Goal: Task Accomplishment & Management: Use online tool/utility

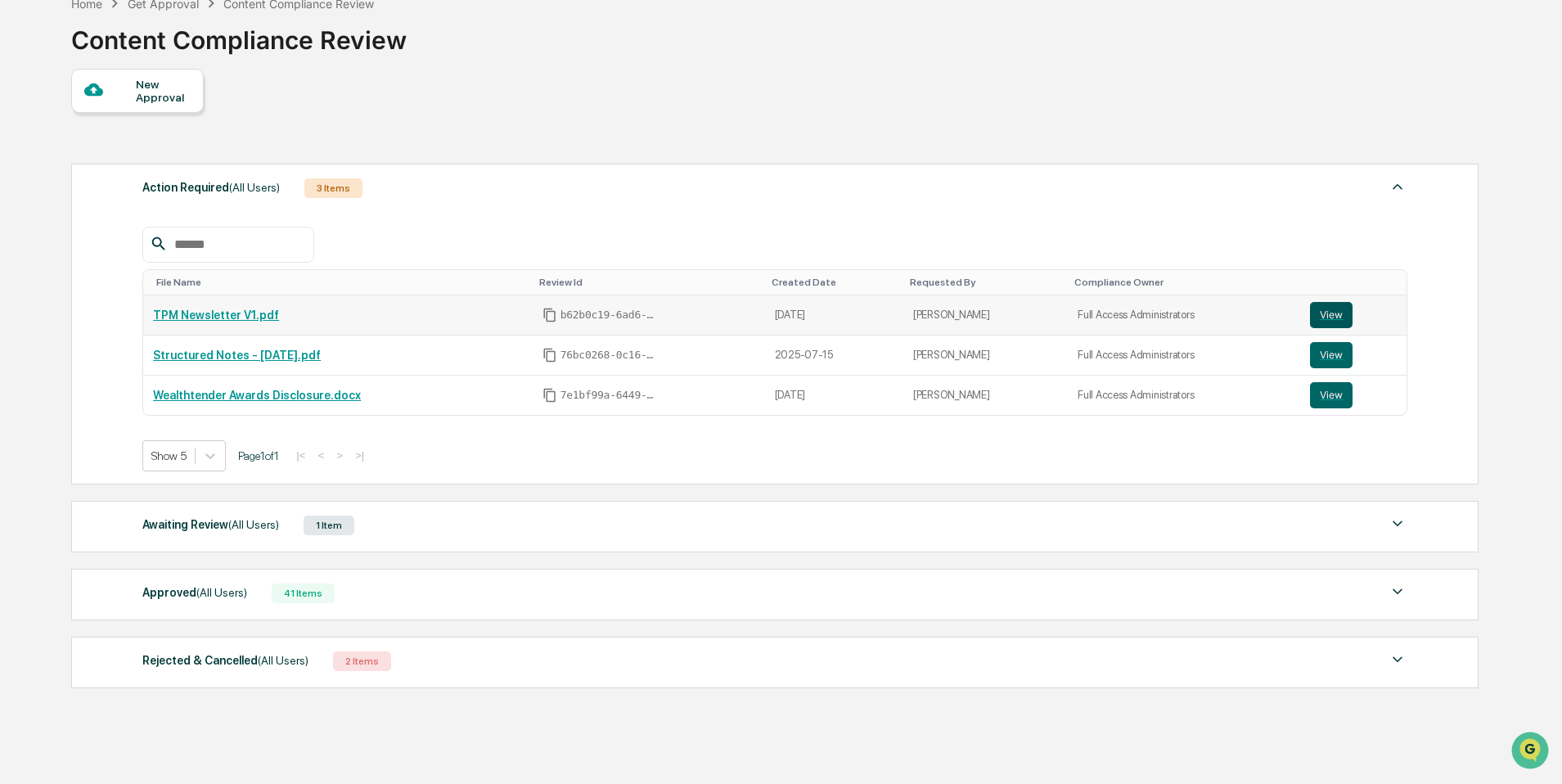
click at [1326, 310] on button "View" at bounding box center [1331, 315] width 43 height 26
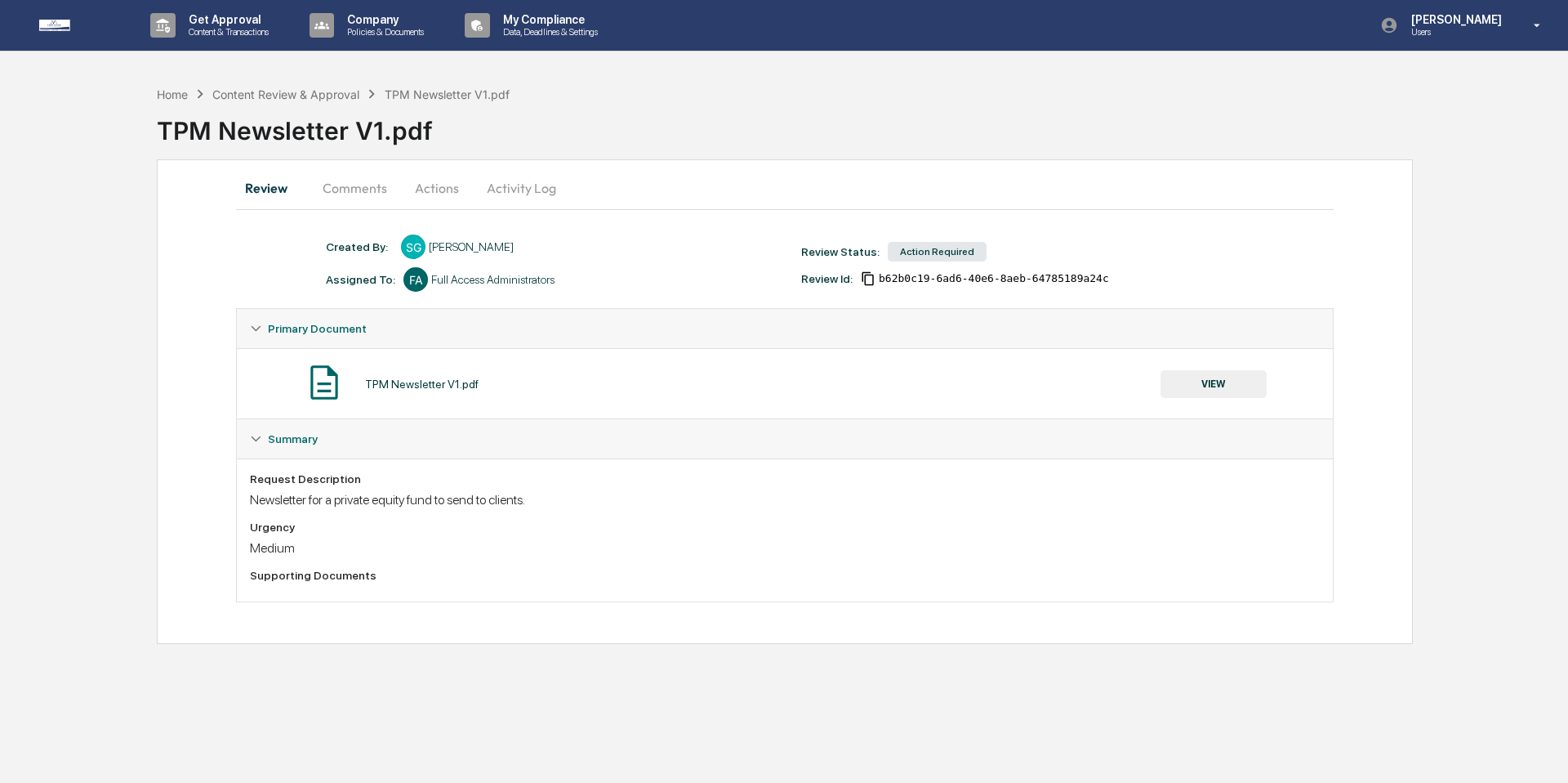
click at [1190, 387] on button "VIEW" at bounding box center [1213, 383] width 106 height 28
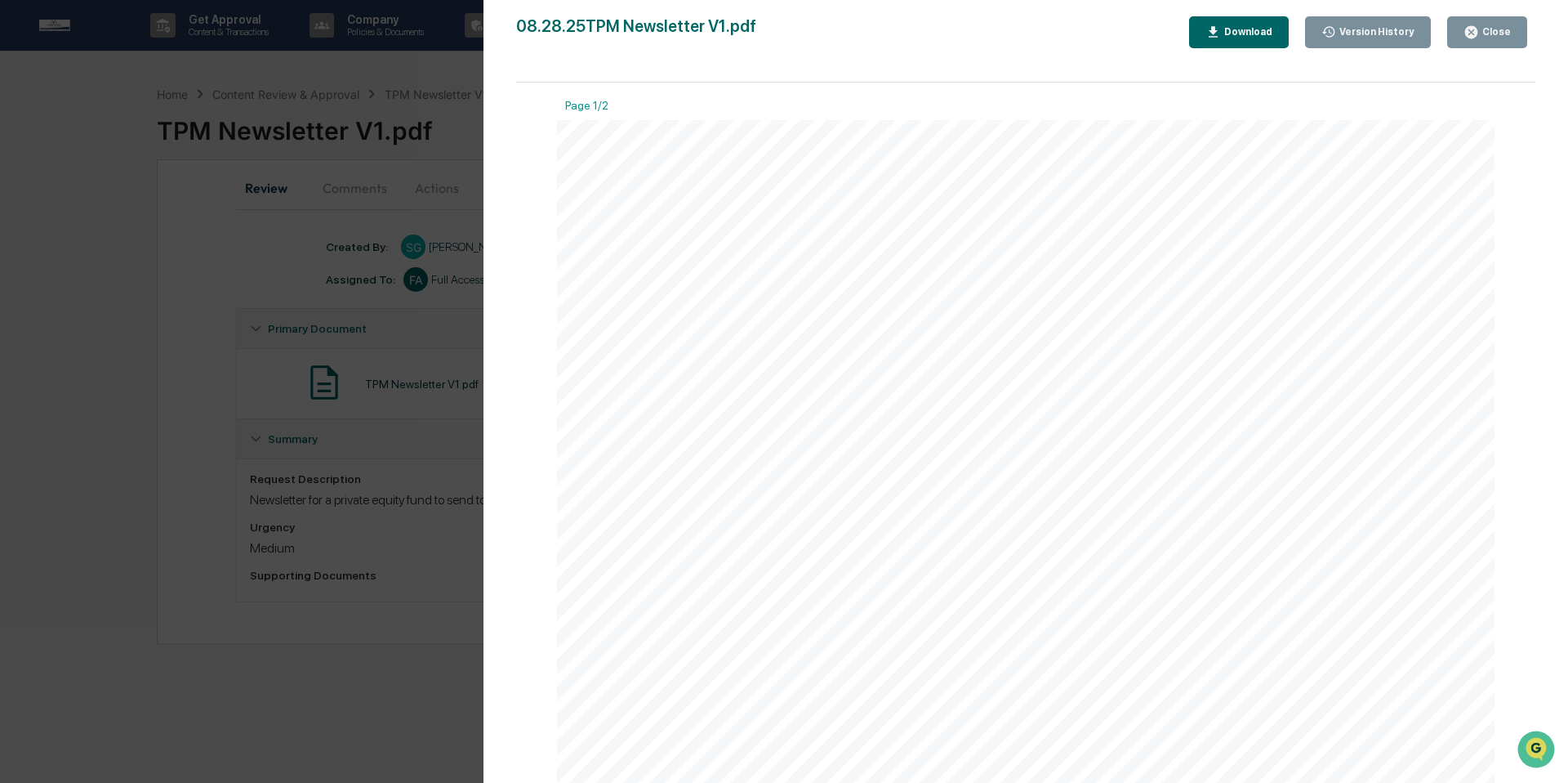
click at [1489, 44] on button "Close" at bounding box center [1487, 32] width 80 height 32
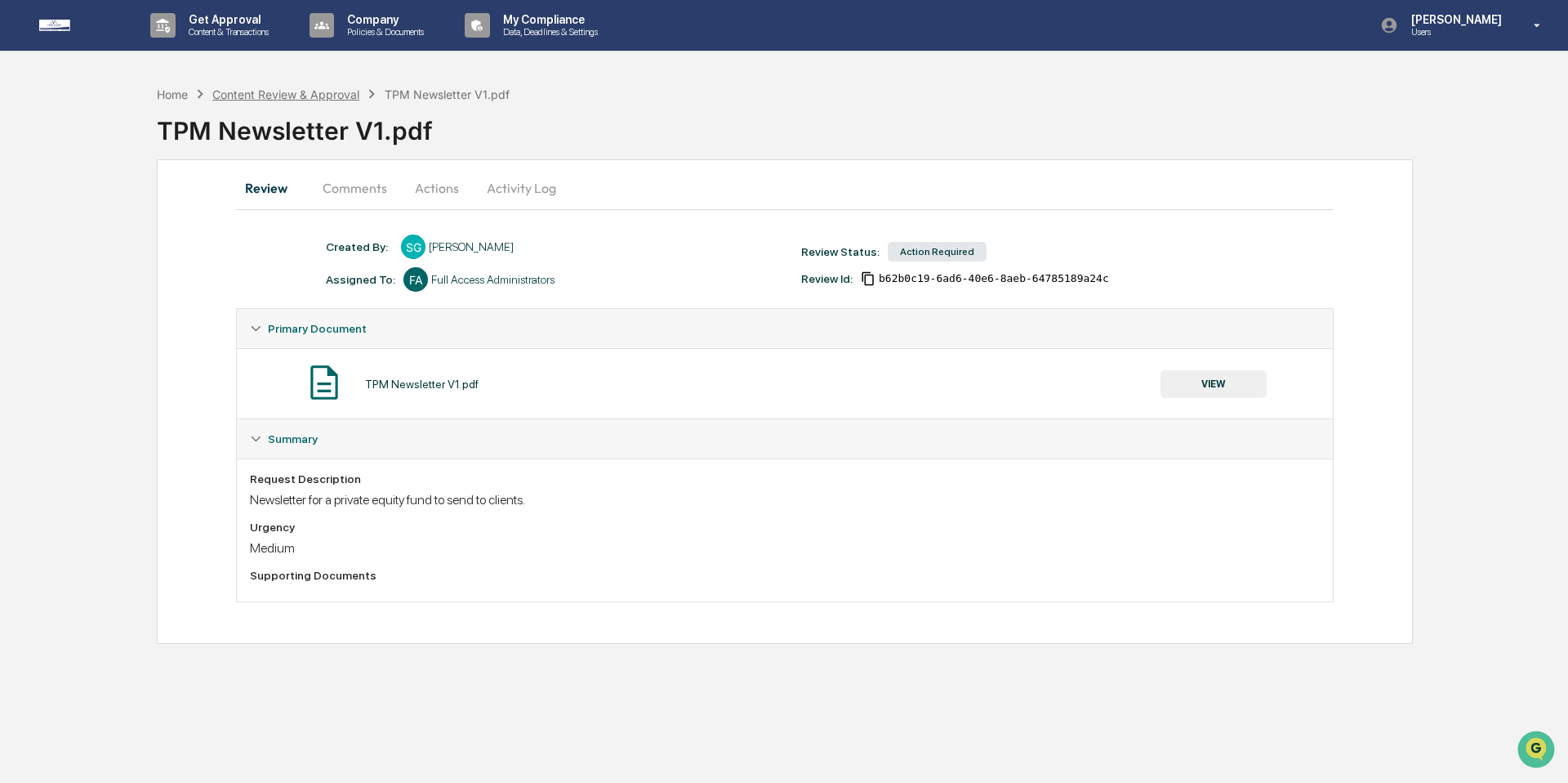
click at [312, 92] on div "Content Review & Approval" at bounding box center [285, 93] width 147 height 14
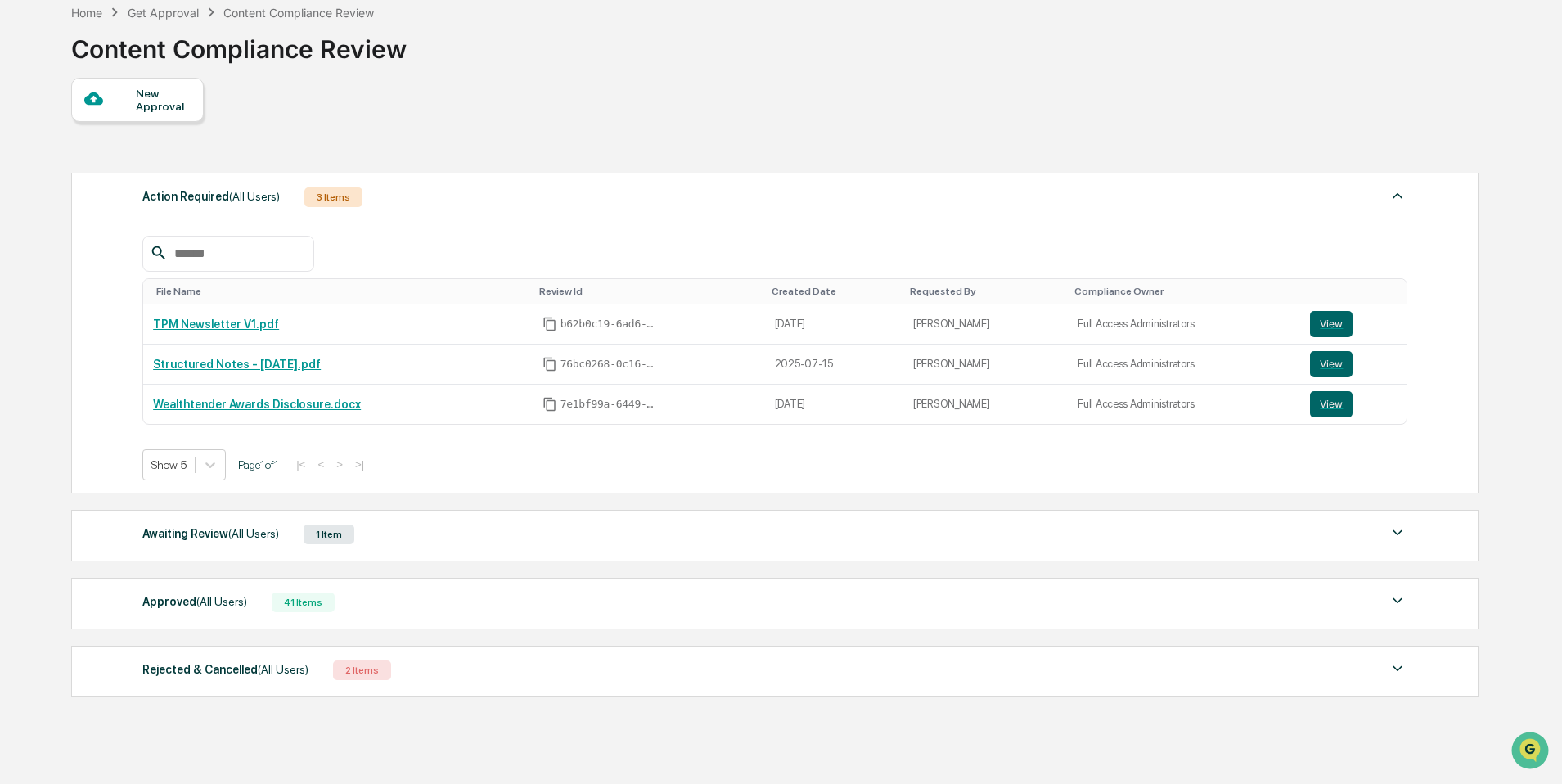
scroll to position [86, 0]
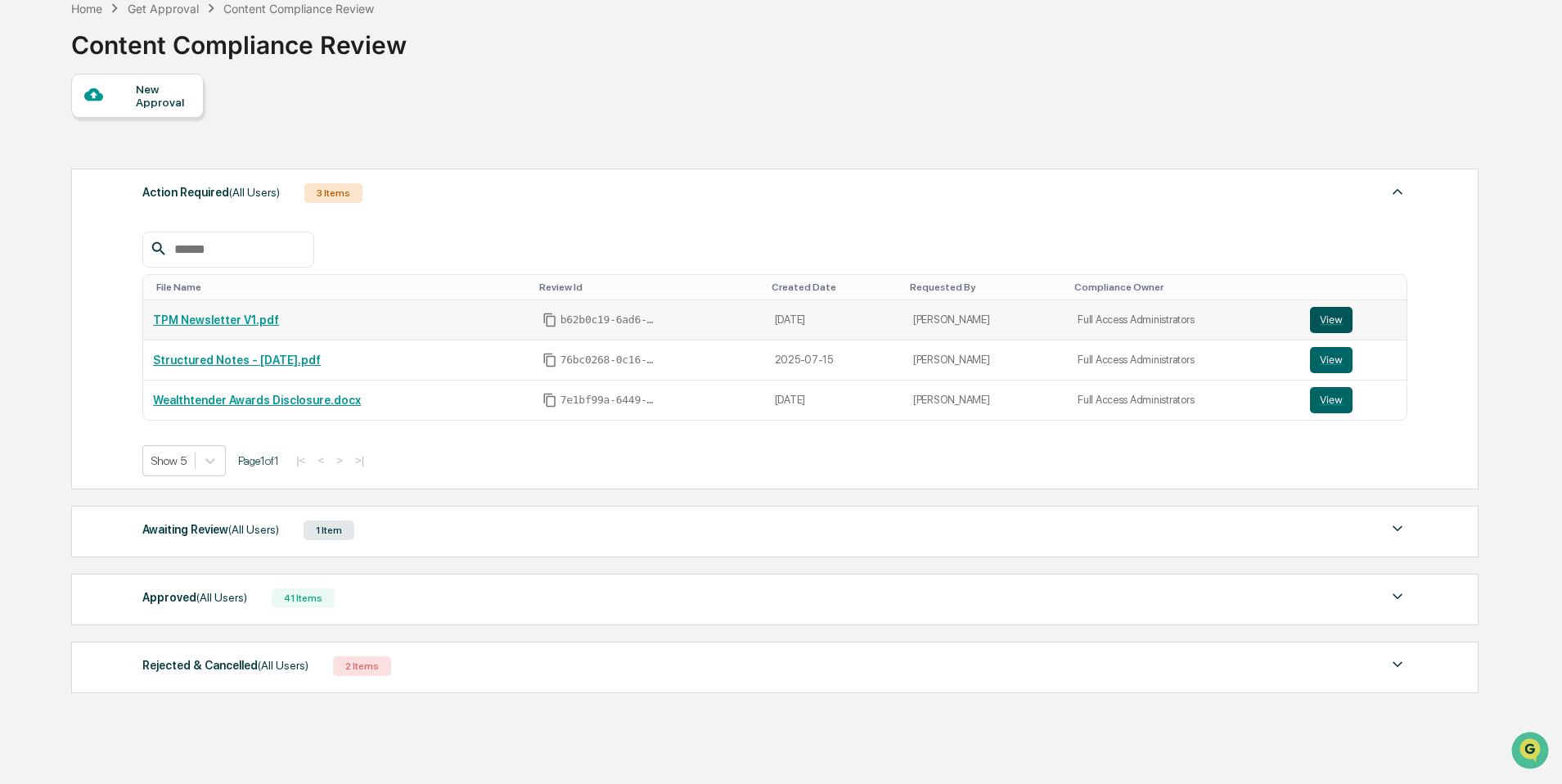
click at [1323, 322] on button "View" at bounding box center [1331, 319] width 43 height 26
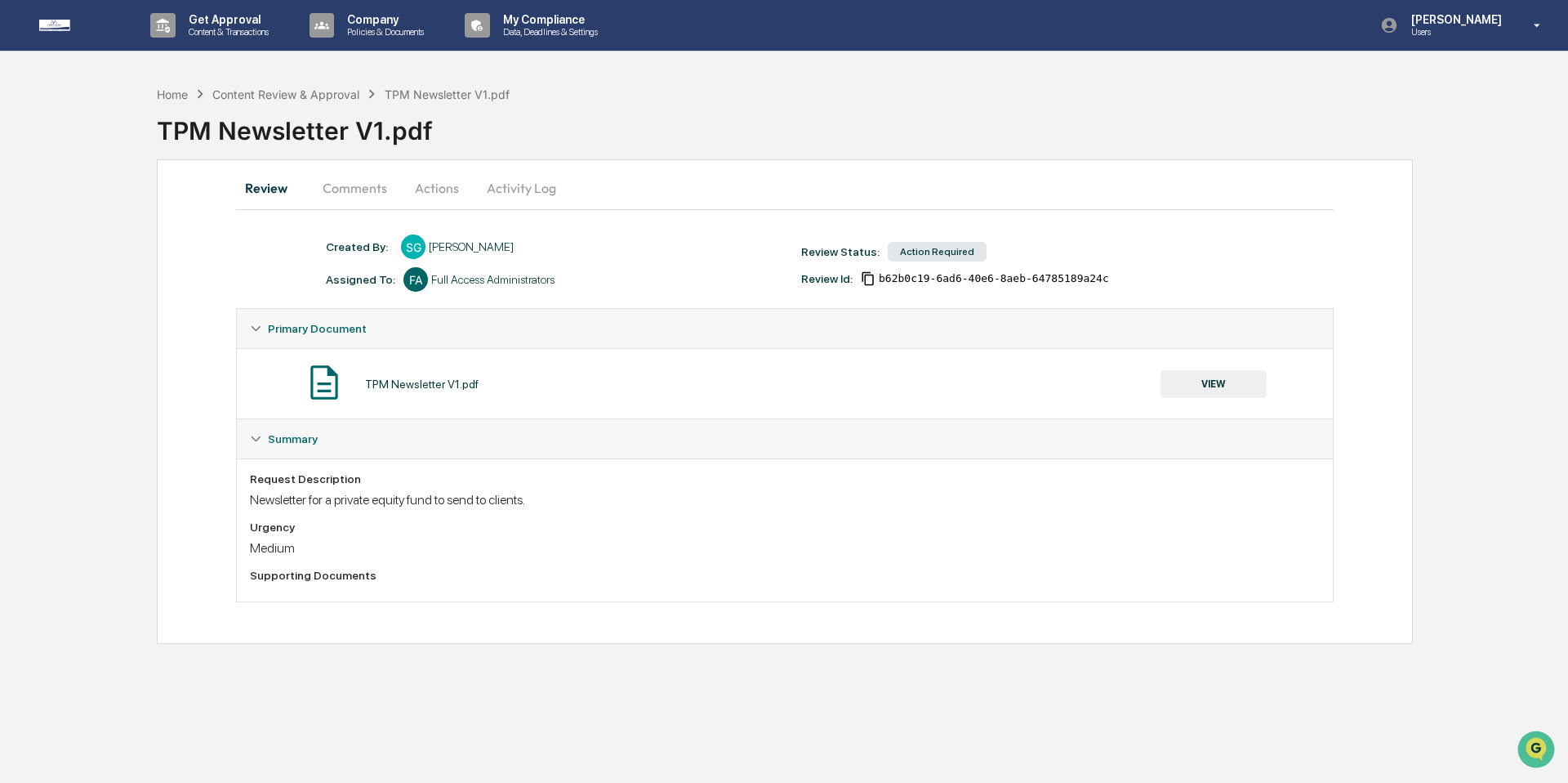
click at [1219, 394] on button "VIEW" at bounding box center [1213, 383] width 106 height 28
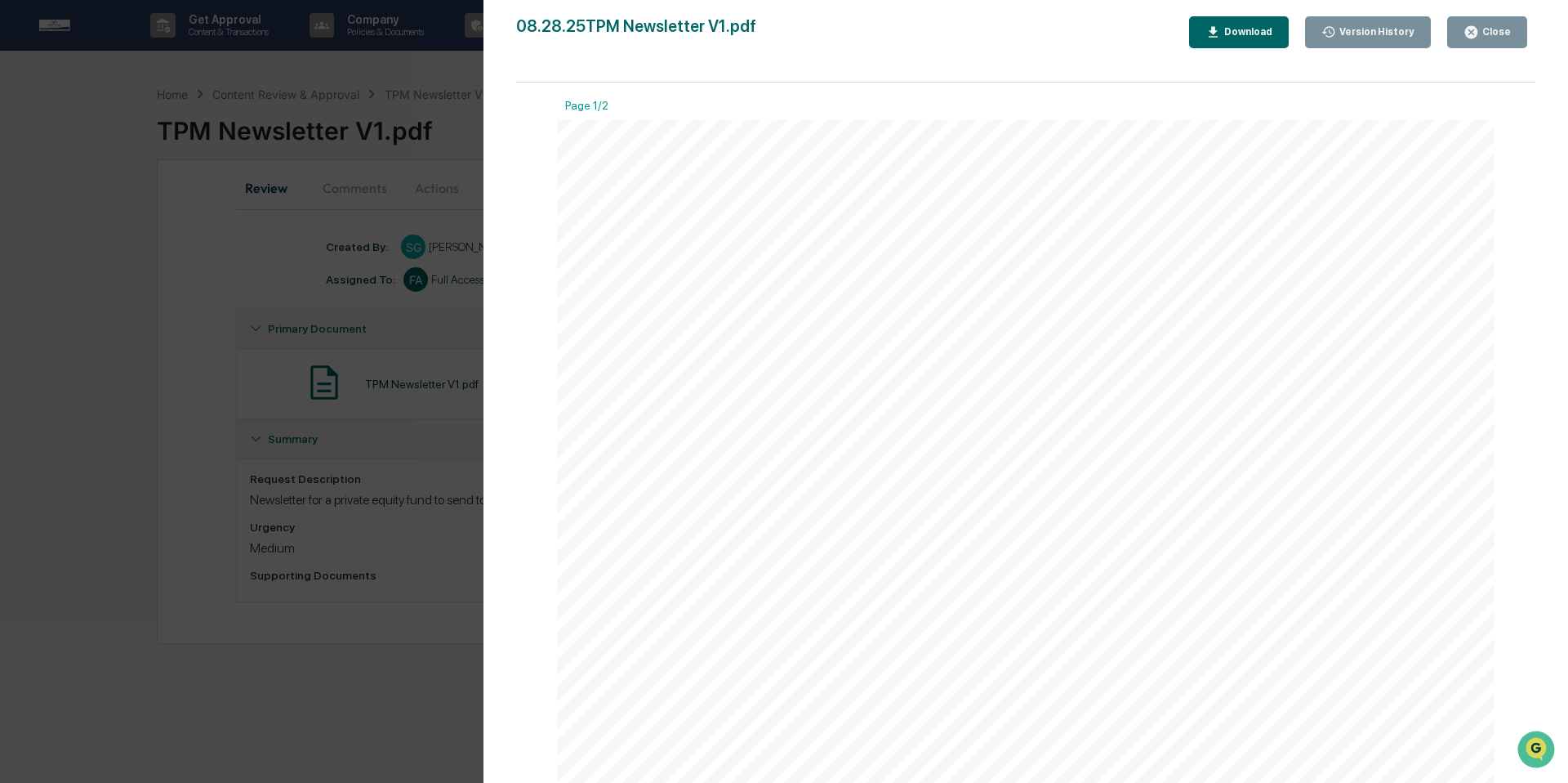
click at [1495, 41] on button "Close" at bounding box center [1487, 32] width 80 height 32
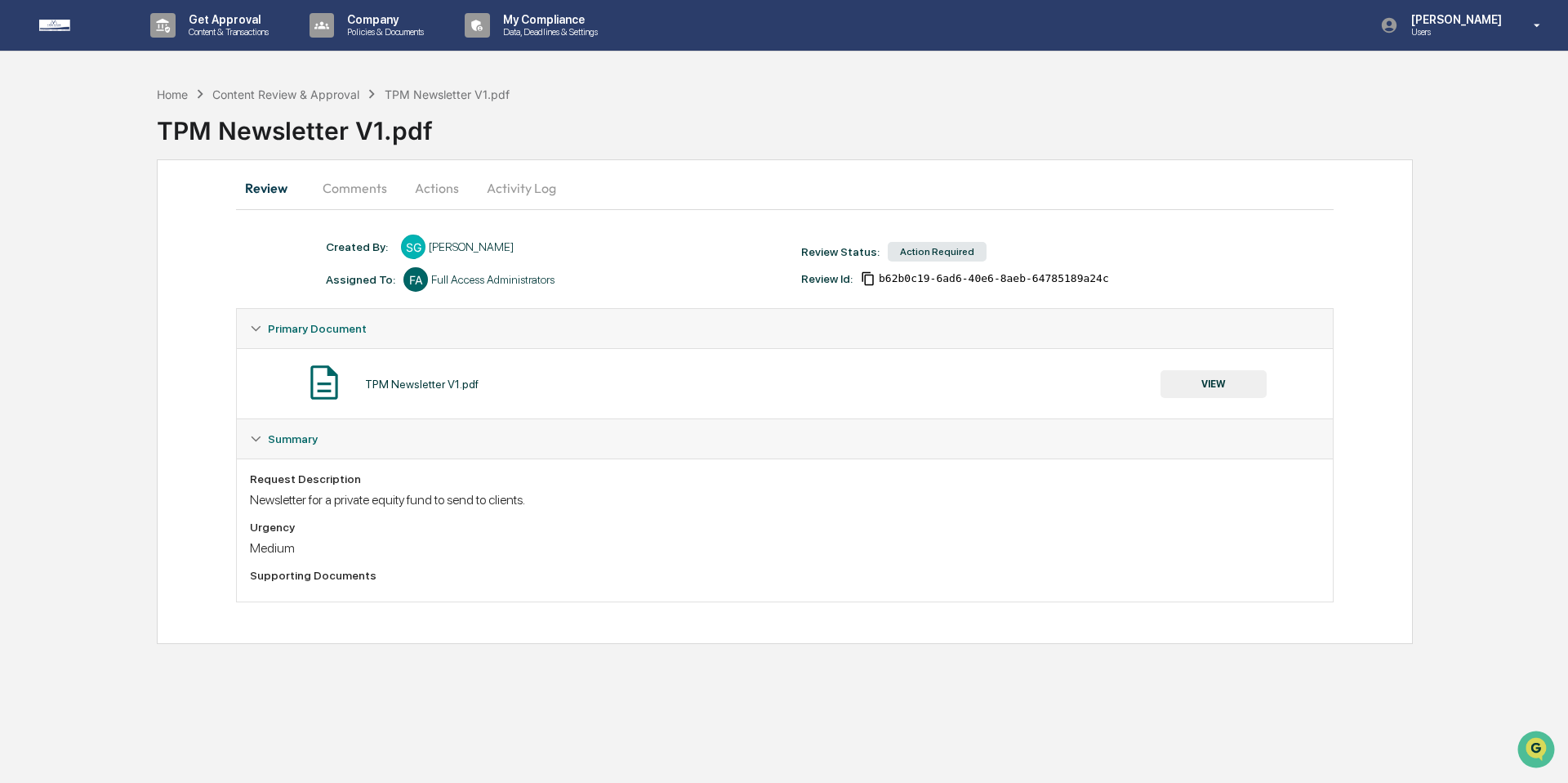
click at [444, 181] on button "Actions" at bounding box center [437, 188] width 73 height 39
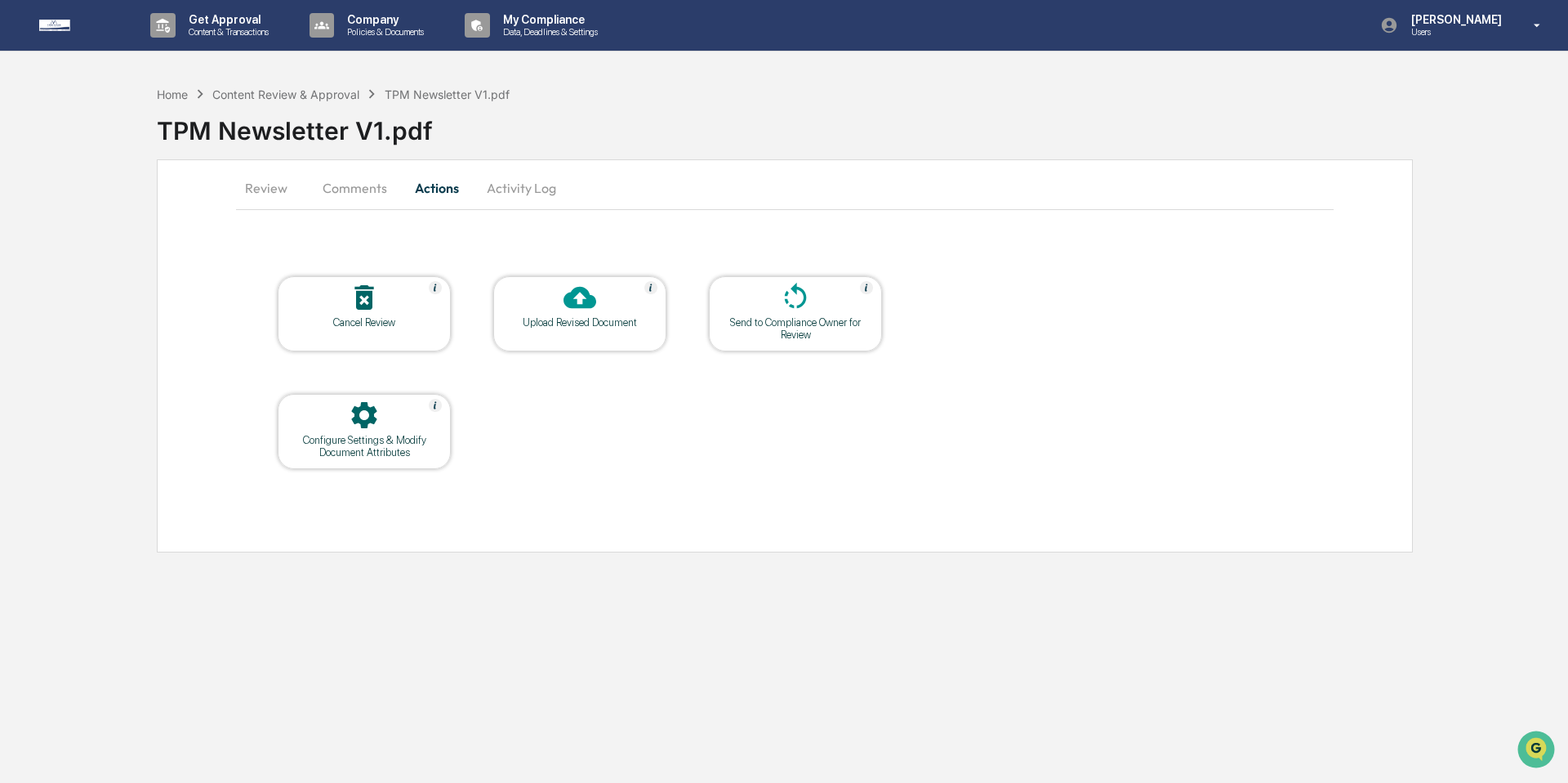
click at [572, 319] on div "Upload Revised Document" at bounding box center [580, 323] width 147 height 13
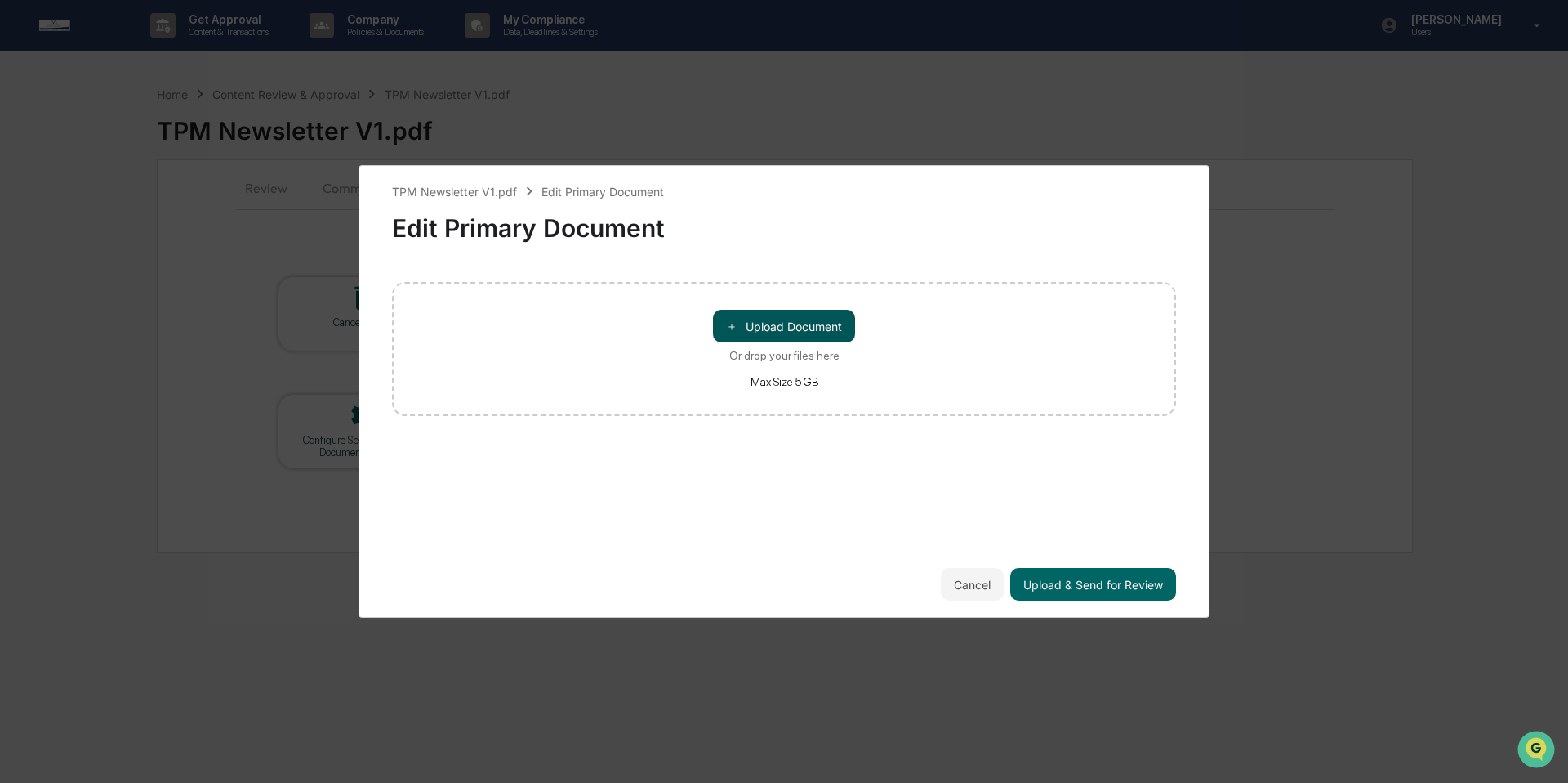
click at [770, 323] on button "＋ Upload Document" at bounding box center [784, 326] width 142 height 33
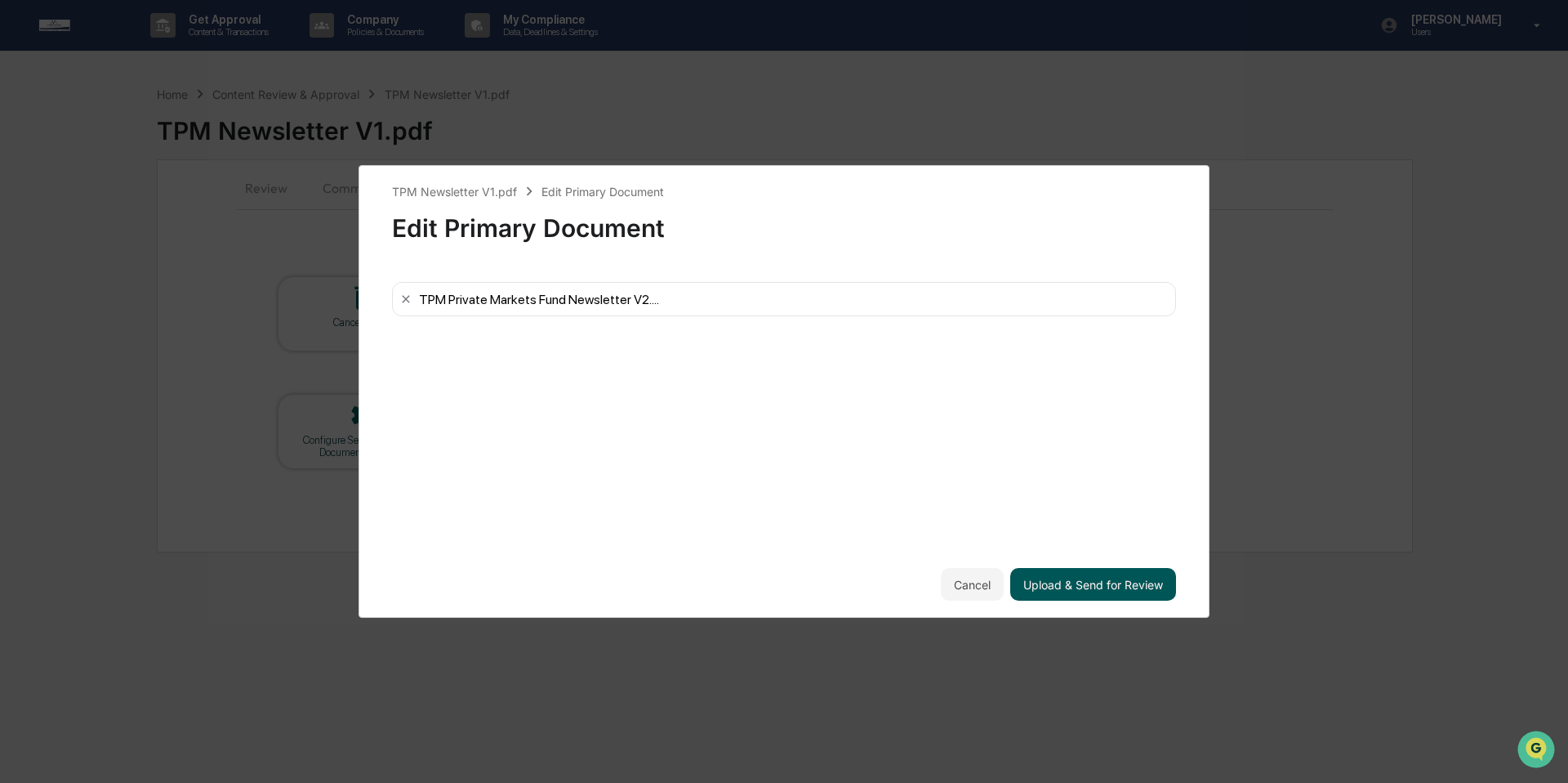
click at [1112, 585] on button "Upload & Send for Review" at bounding box center [1092, 585] width 166 height 33
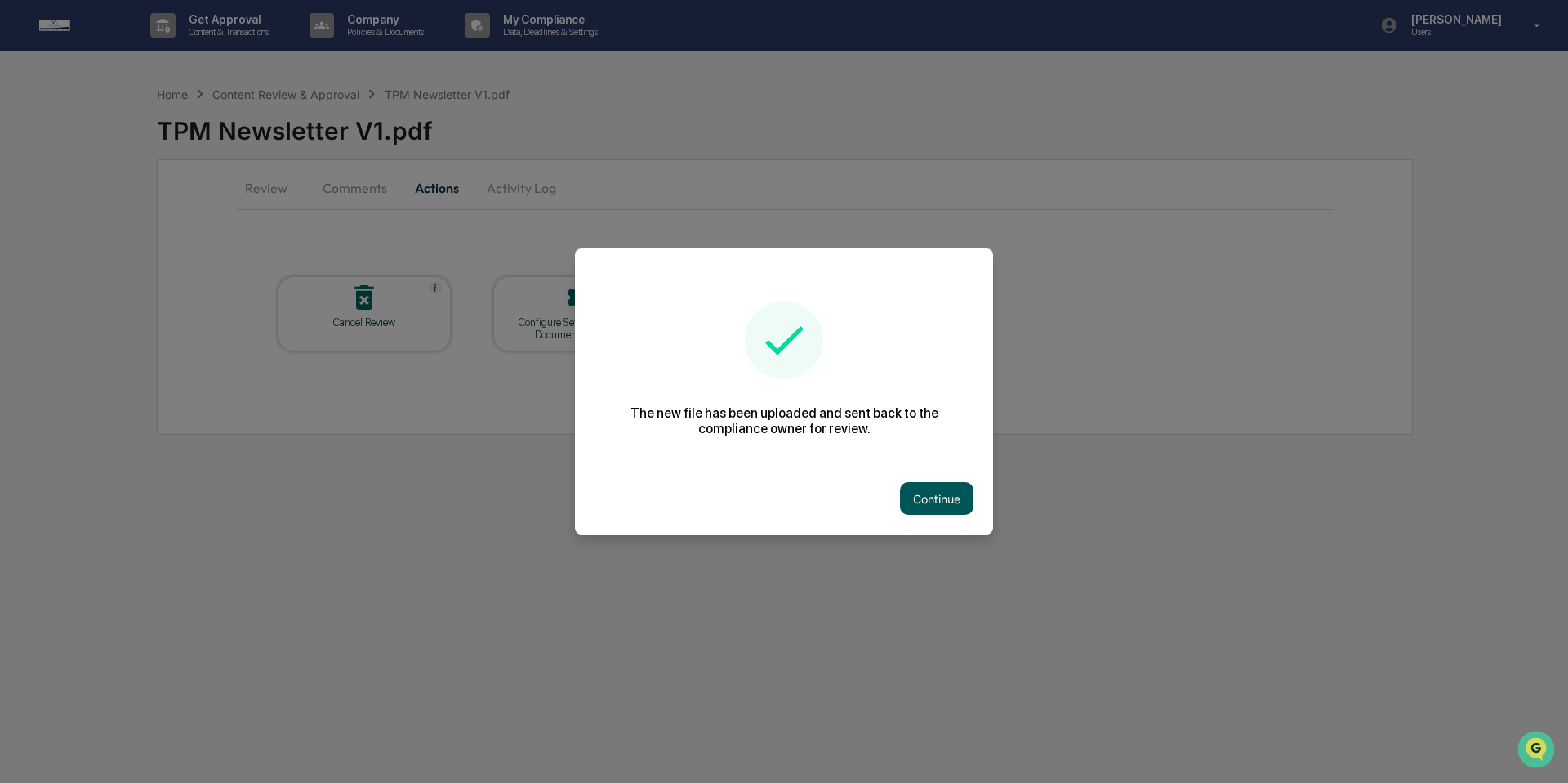
click at [953, 496] on button "Continue" at bounding box center [937, 498] width 73 height 33
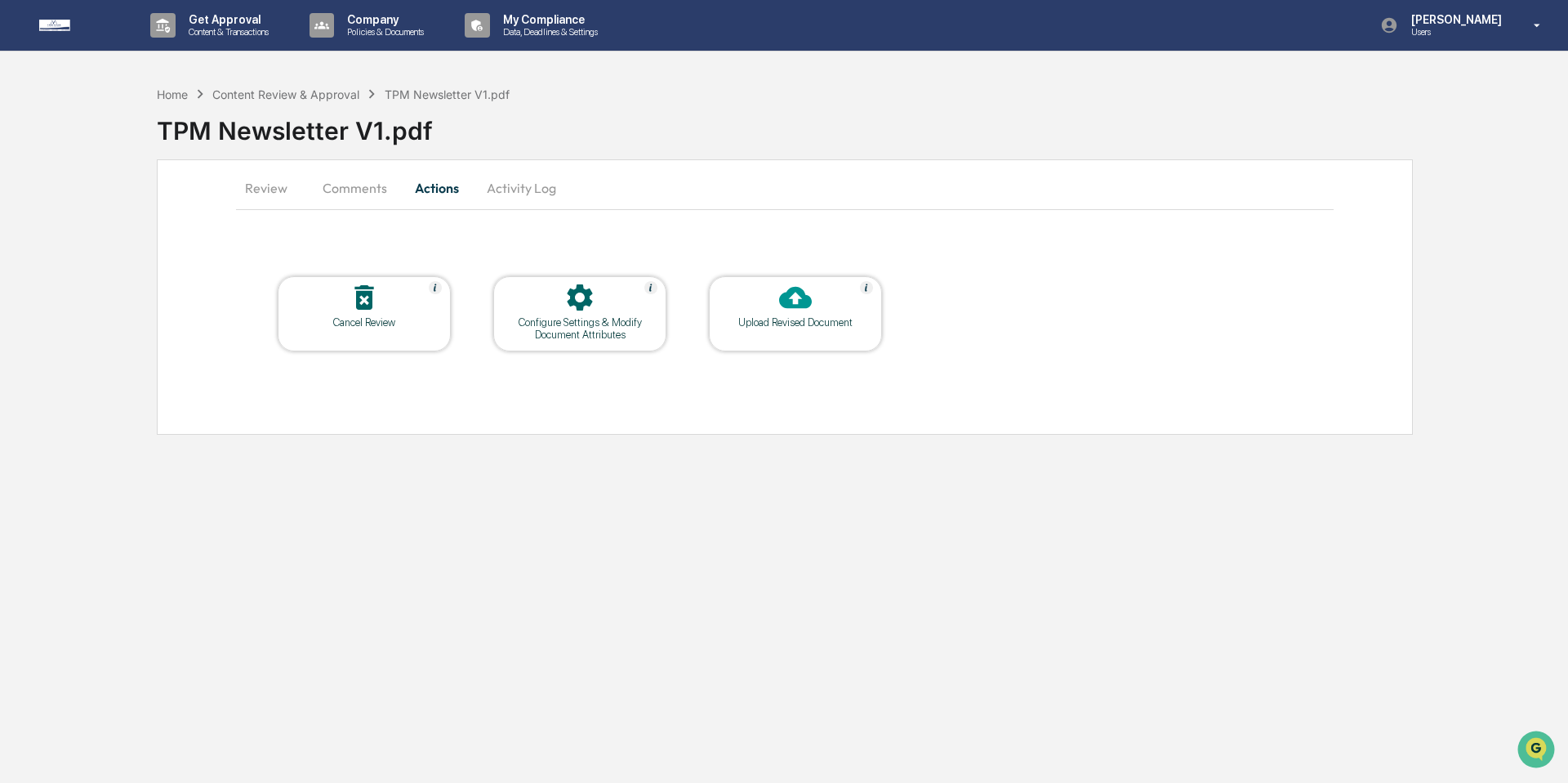
click at [534, 191] on button "Activity Log" at bounding box center [522, 188] width 96 height 39
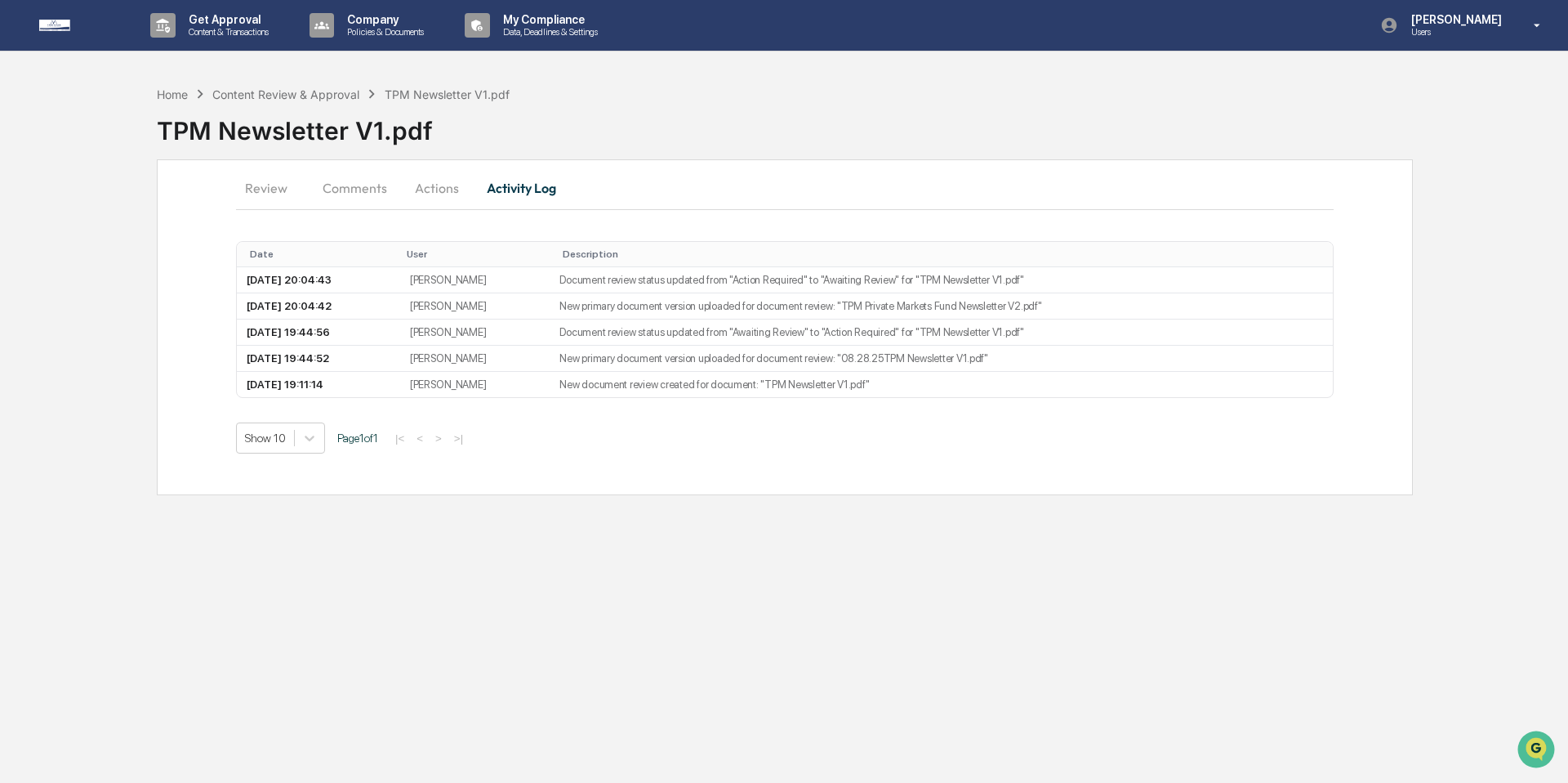
click at [362, 184] on button "Comments" at bounding box center [355, 188] width 91 height 39
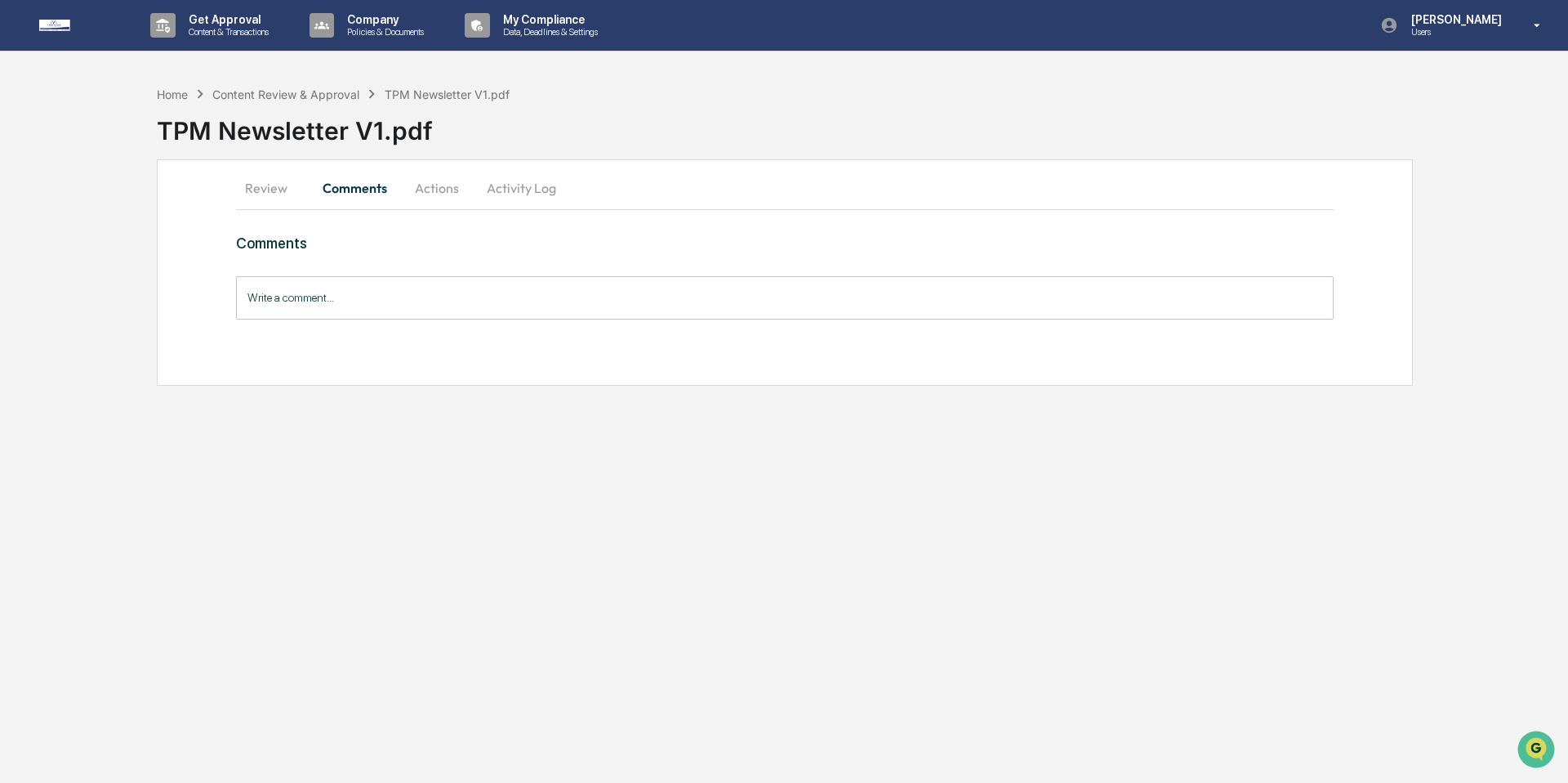
click at [352, 312] on input "Write a comment..." at bounding box center [785, 298] width 1098 height 44
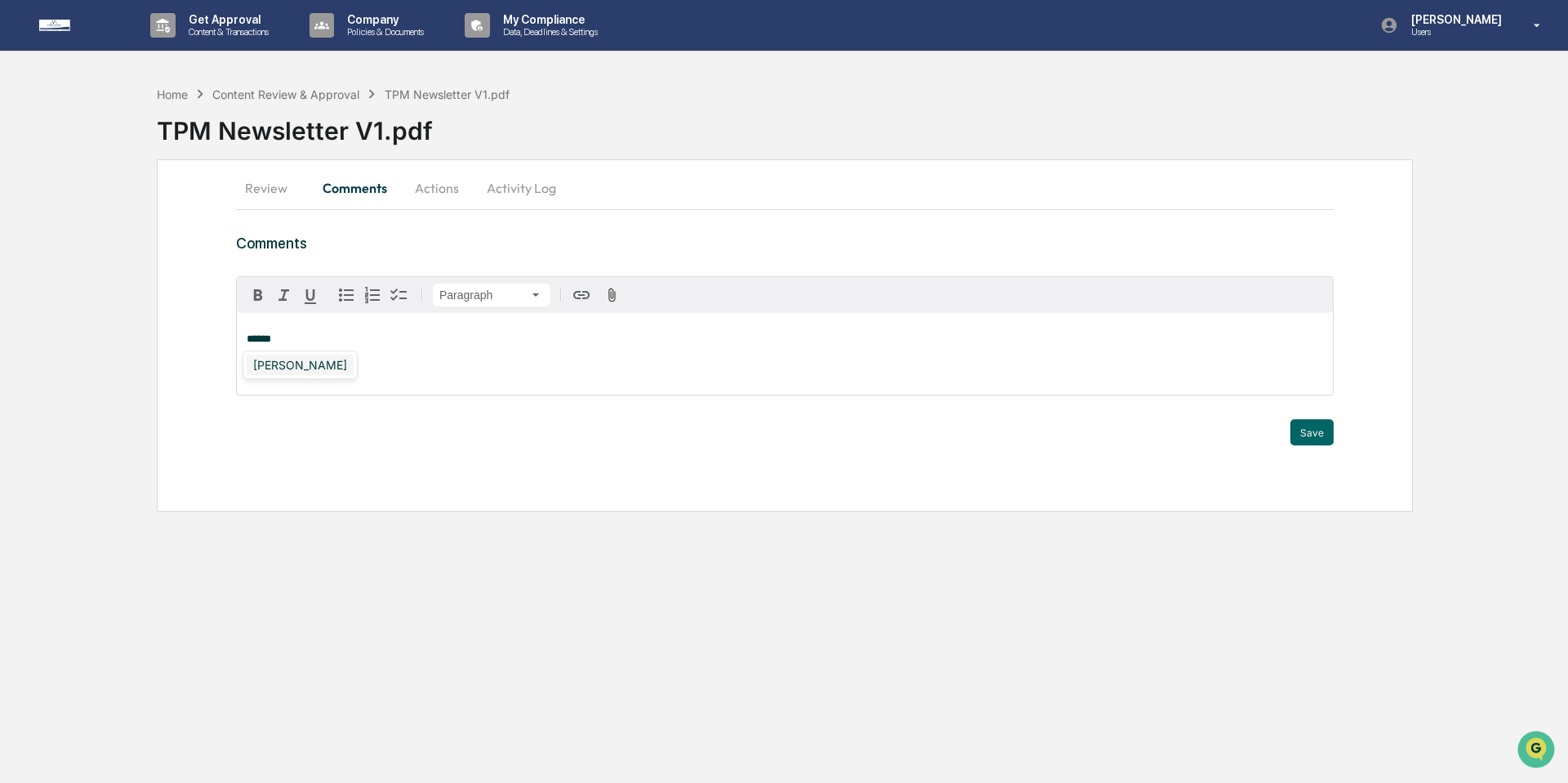
click at [275, 362] on div "[PERSON_NAME]" at bounding box center [300, 364] width 107 height 21
click at [1318, 431] on button "Save" at bounding box center [1313, 432] width 43 height 26
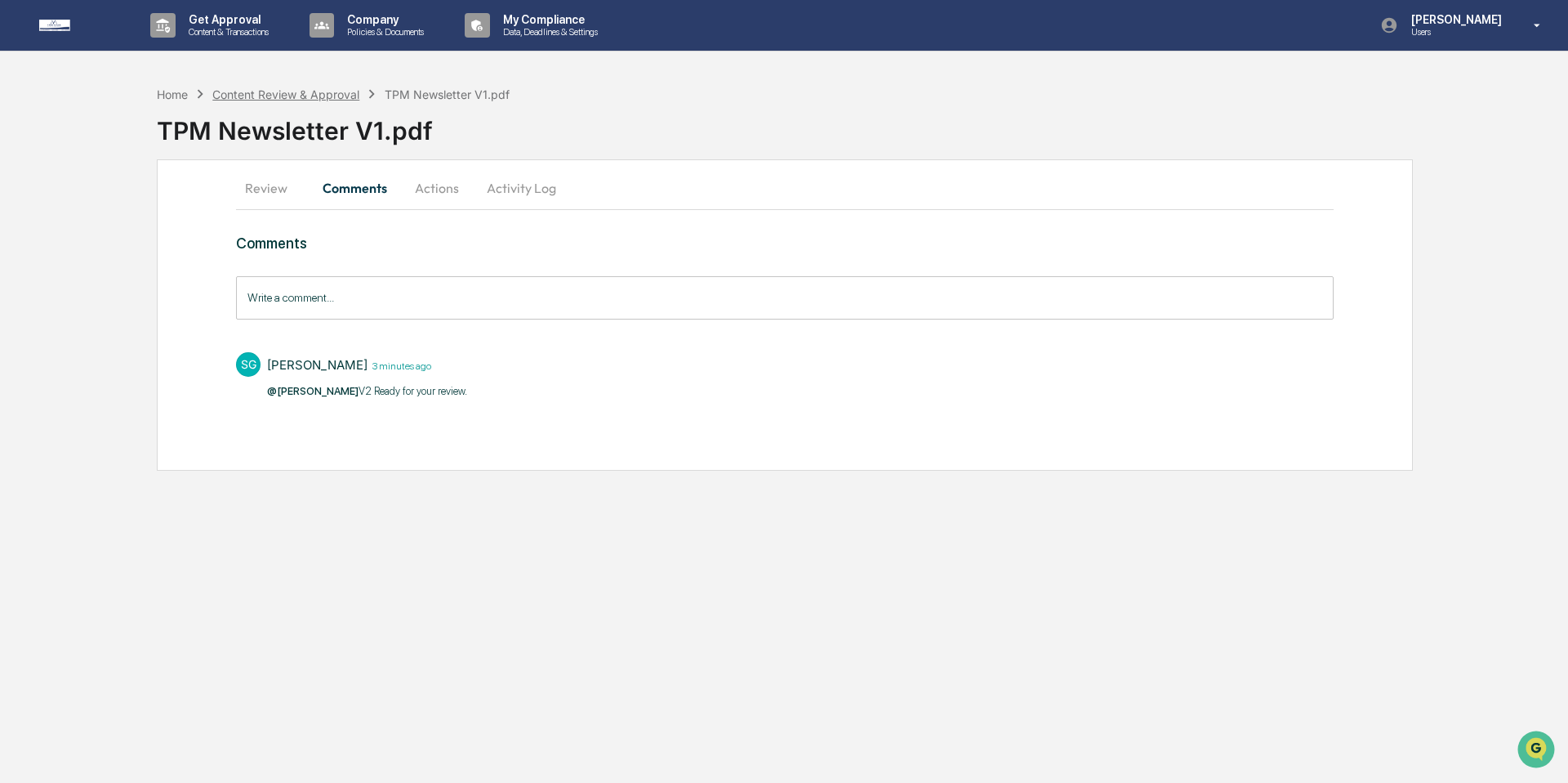
click at [311, 87] on div "Content Review & Approval" at bounding box center [285, 93] width 147 height 14
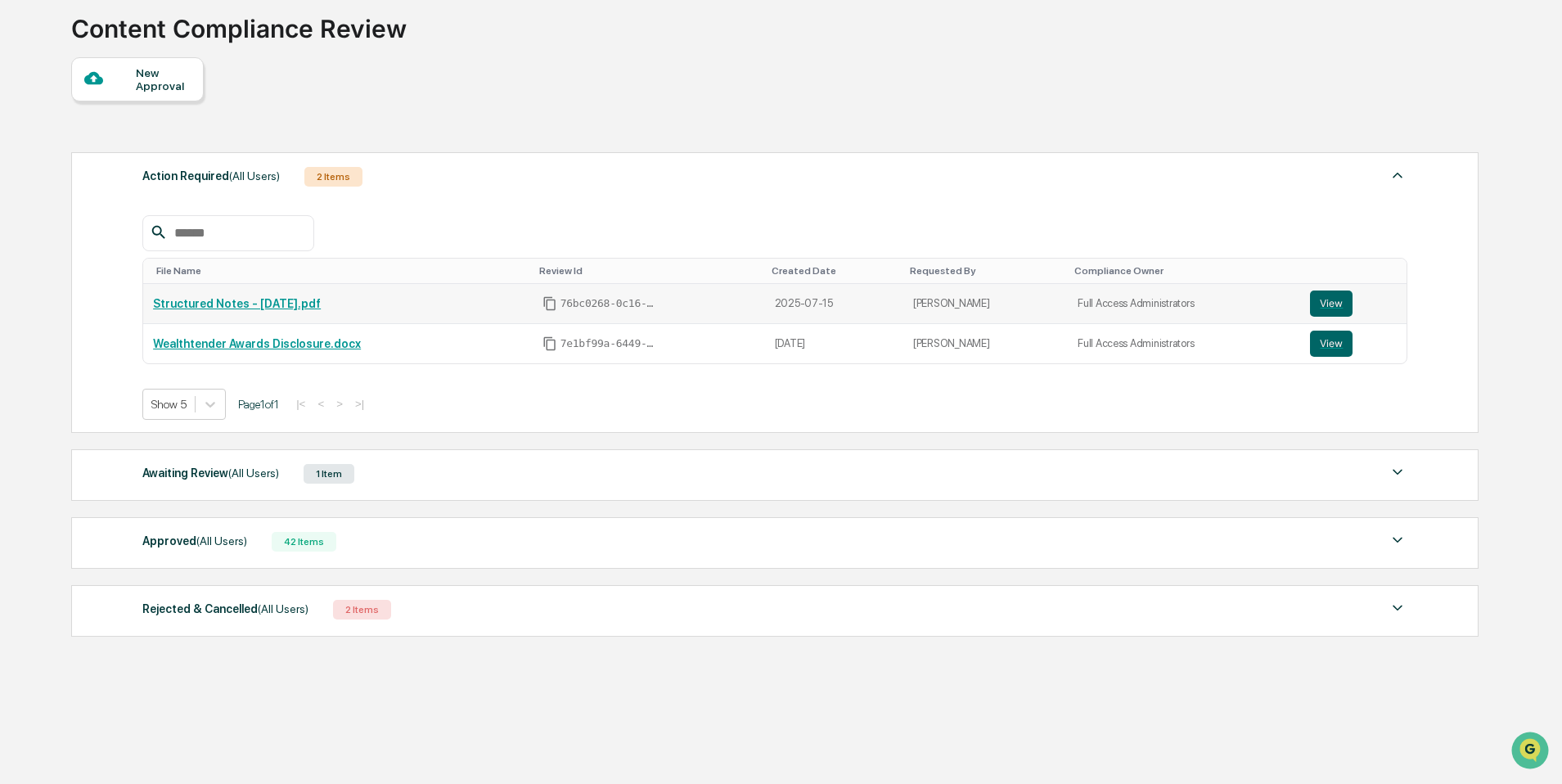
scroll to position [109, 0]
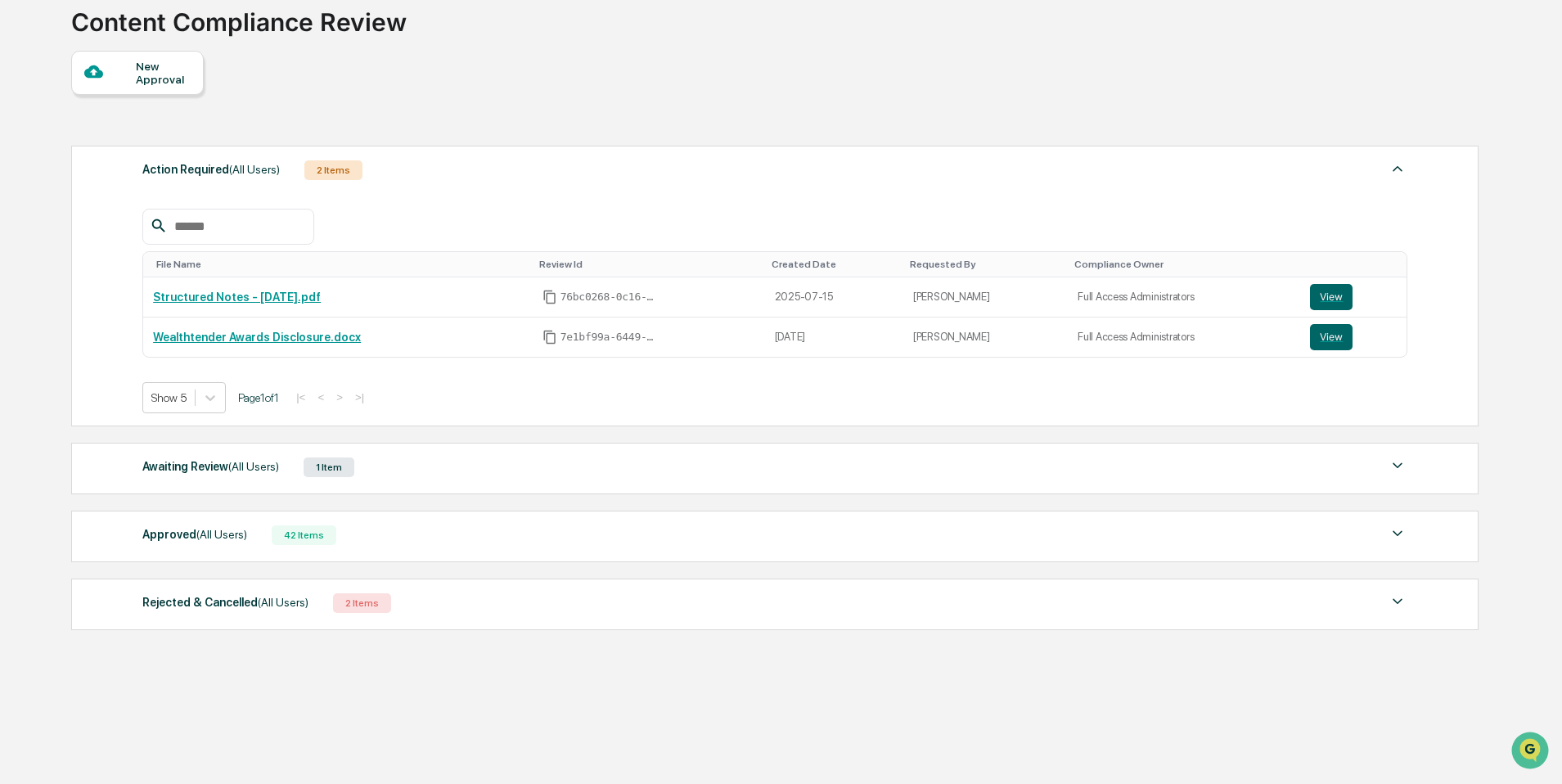
click at [339, 466] on div "1 Item" at bounding box center [329, 467] width 51 height 20
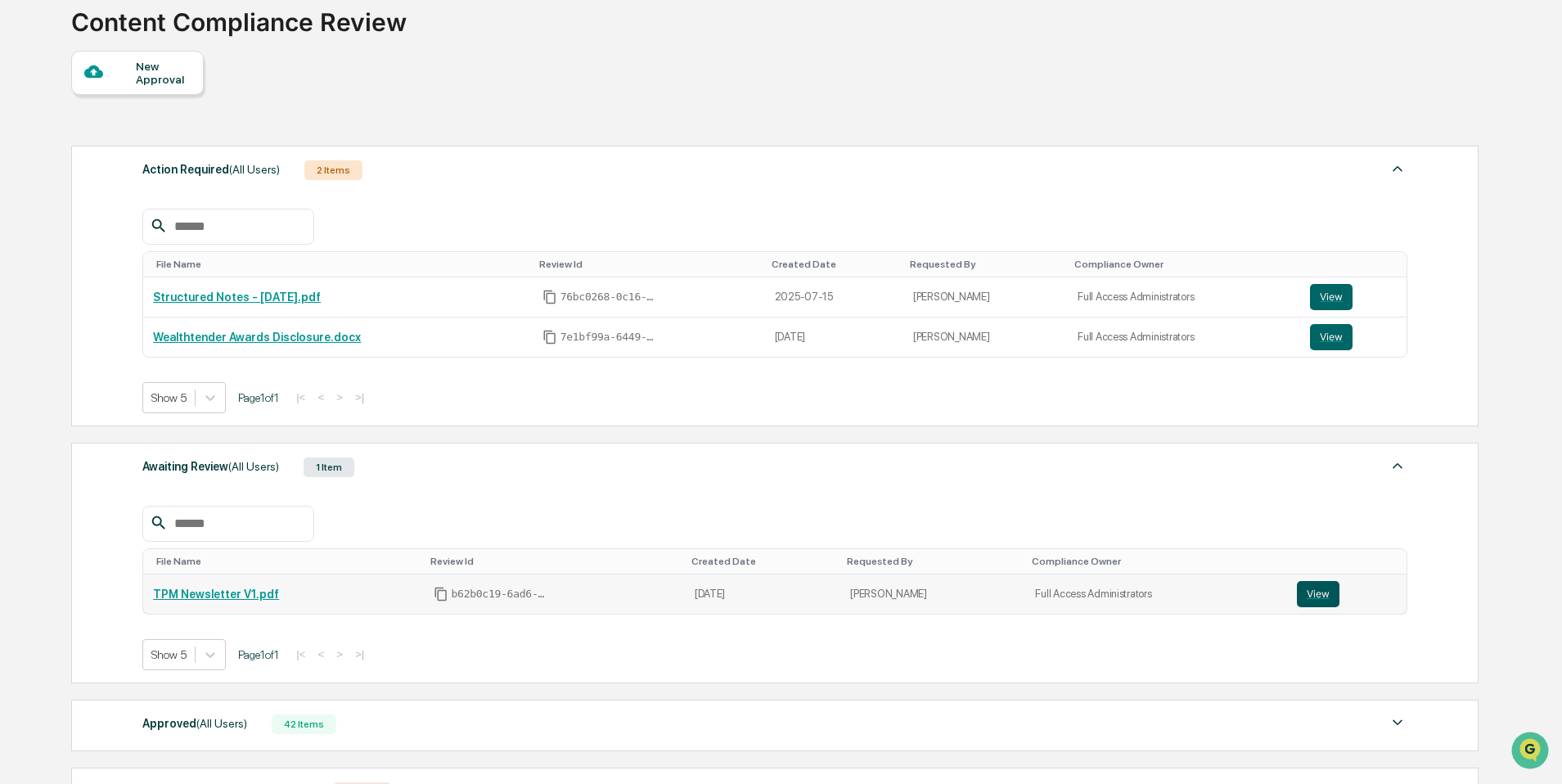
click at [1316, 603] on button "View" at bounding box center [1318, 593] width 43 height 26
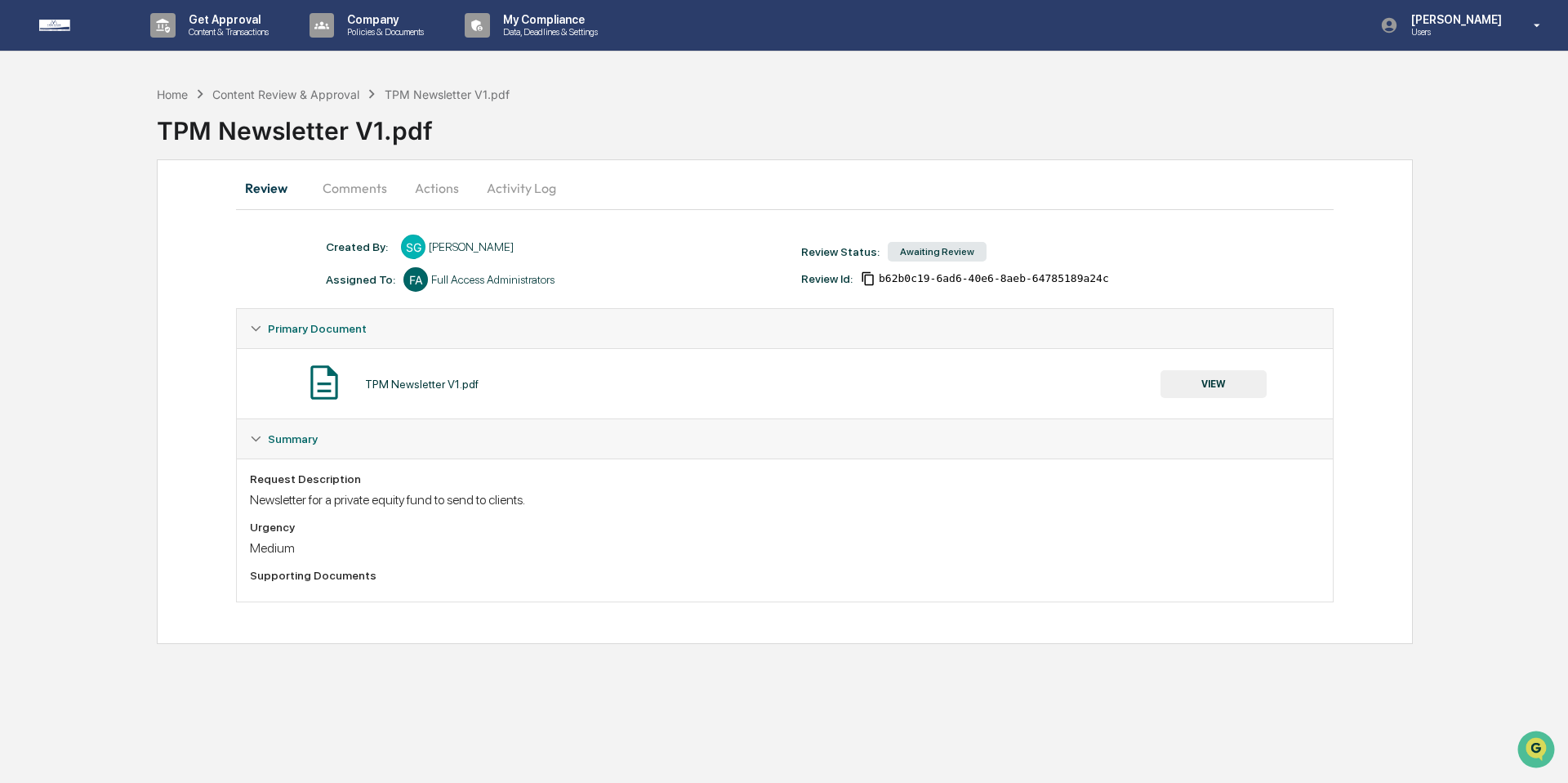
click at [349, 188] on button "Comments" at bounding box center [355, 188] width 91 height 39
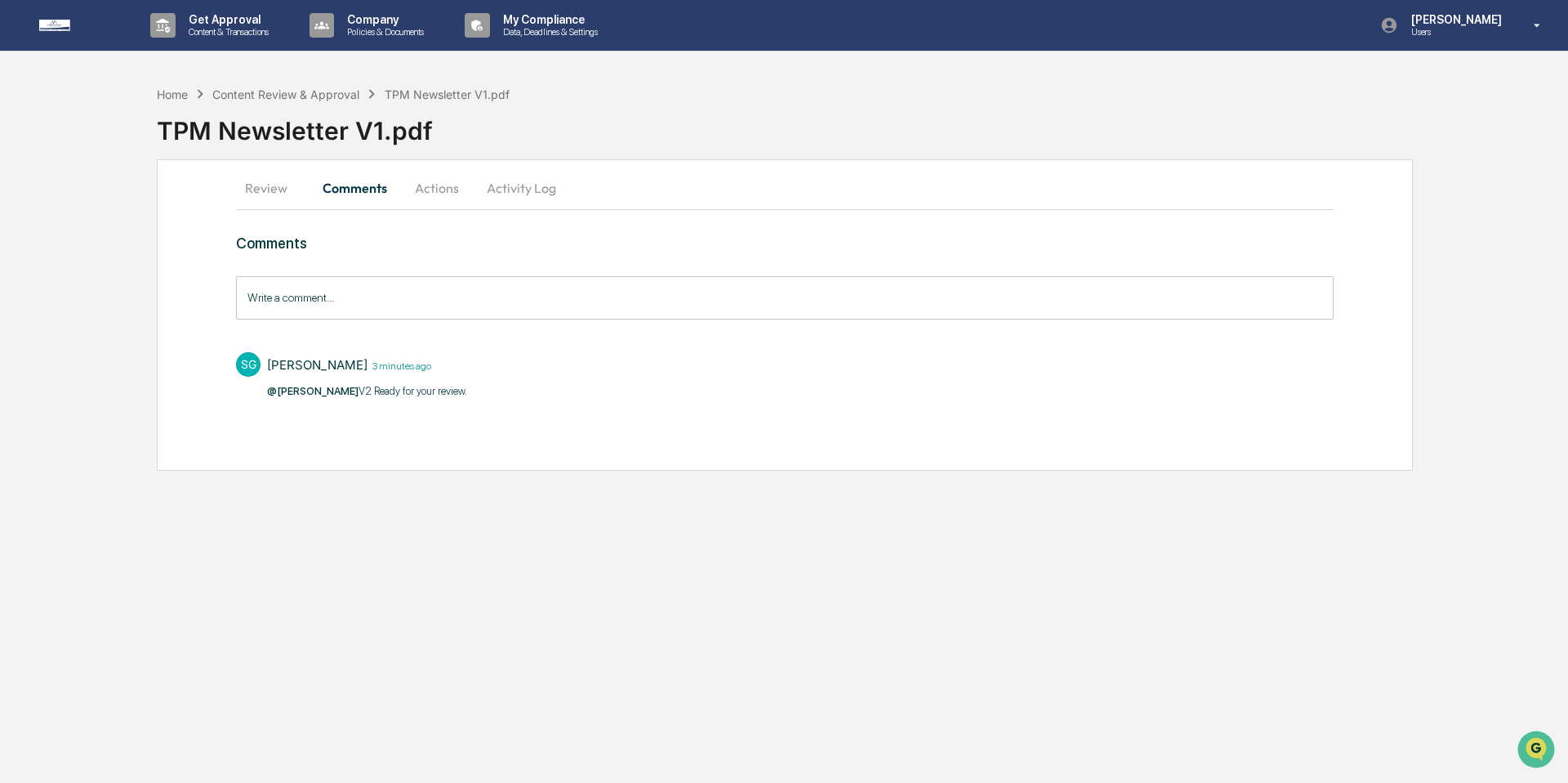
click at [273, 186] on button "Review" at bounding box center [273, 188] width 73 height 39
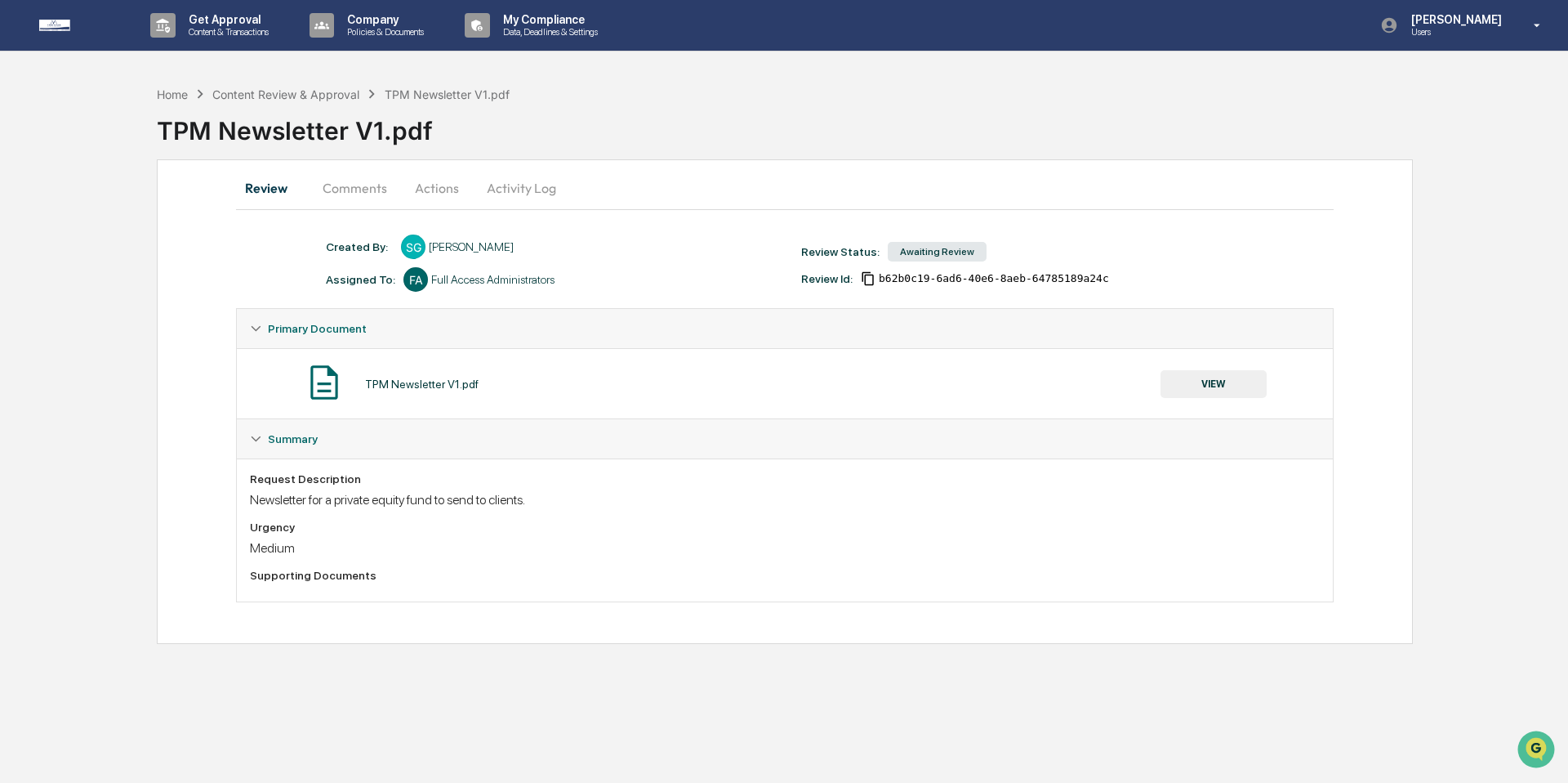
click at [341, 192] on button "Comments" at bounding box center [355, 188] width 91 height 39
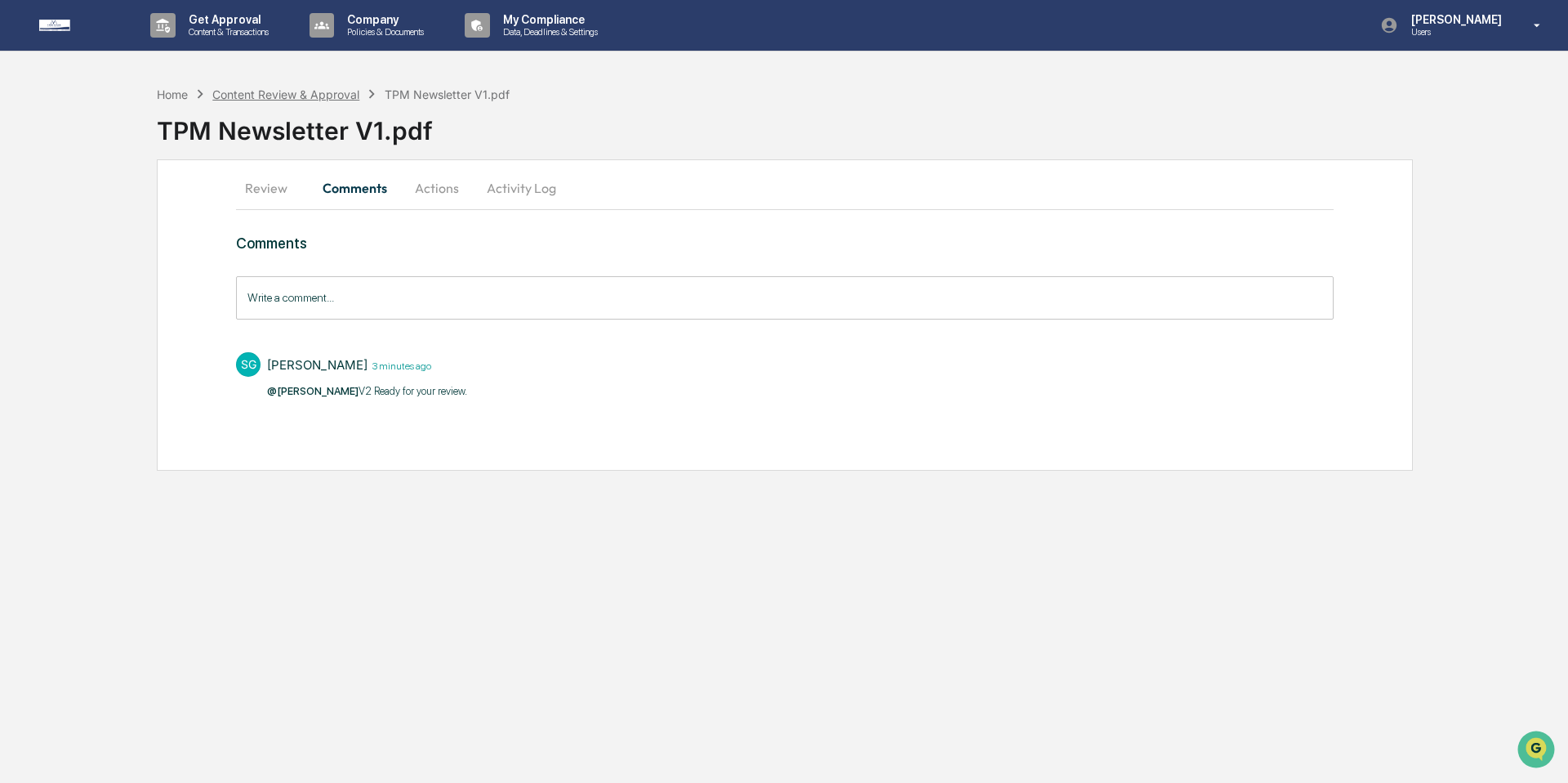
click at [322, 91] on div "Content Review & Approval" at bounding box center [285, 93] width 147 height 14
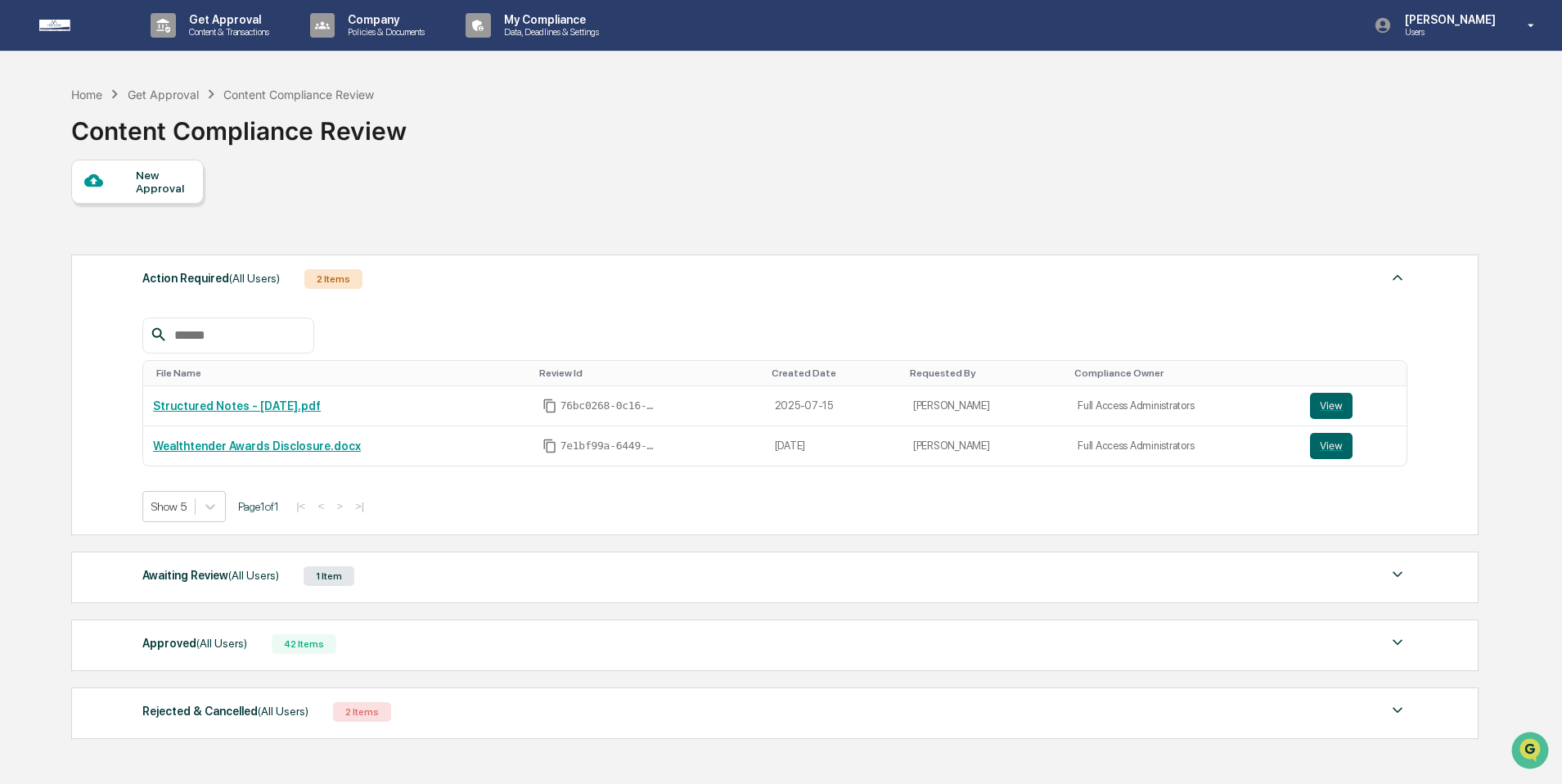
click at [233, 642] on span "(All Users)" at bounding box center [221, 643] width 51 height 13
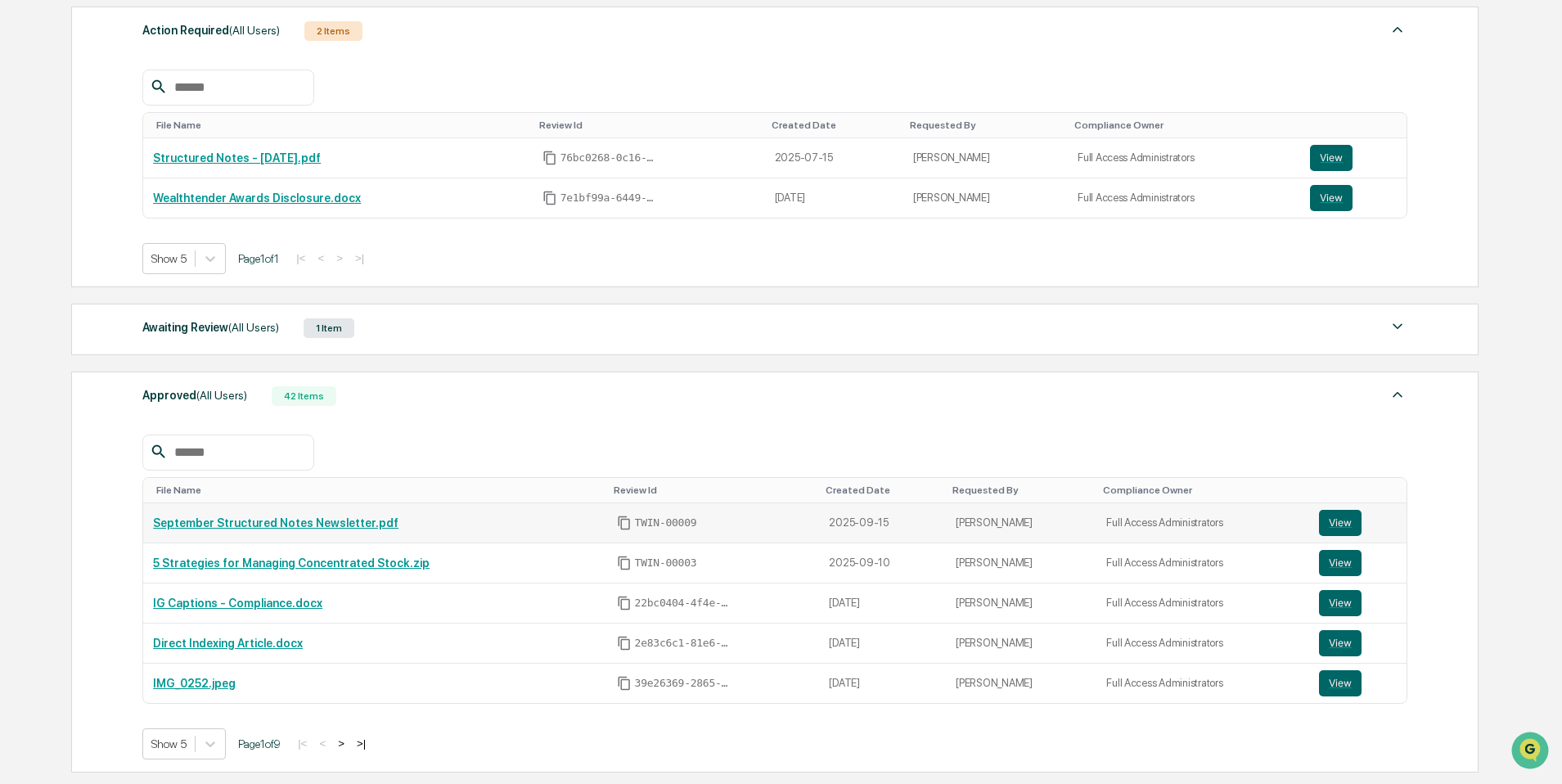
scroll to position [256, 0]
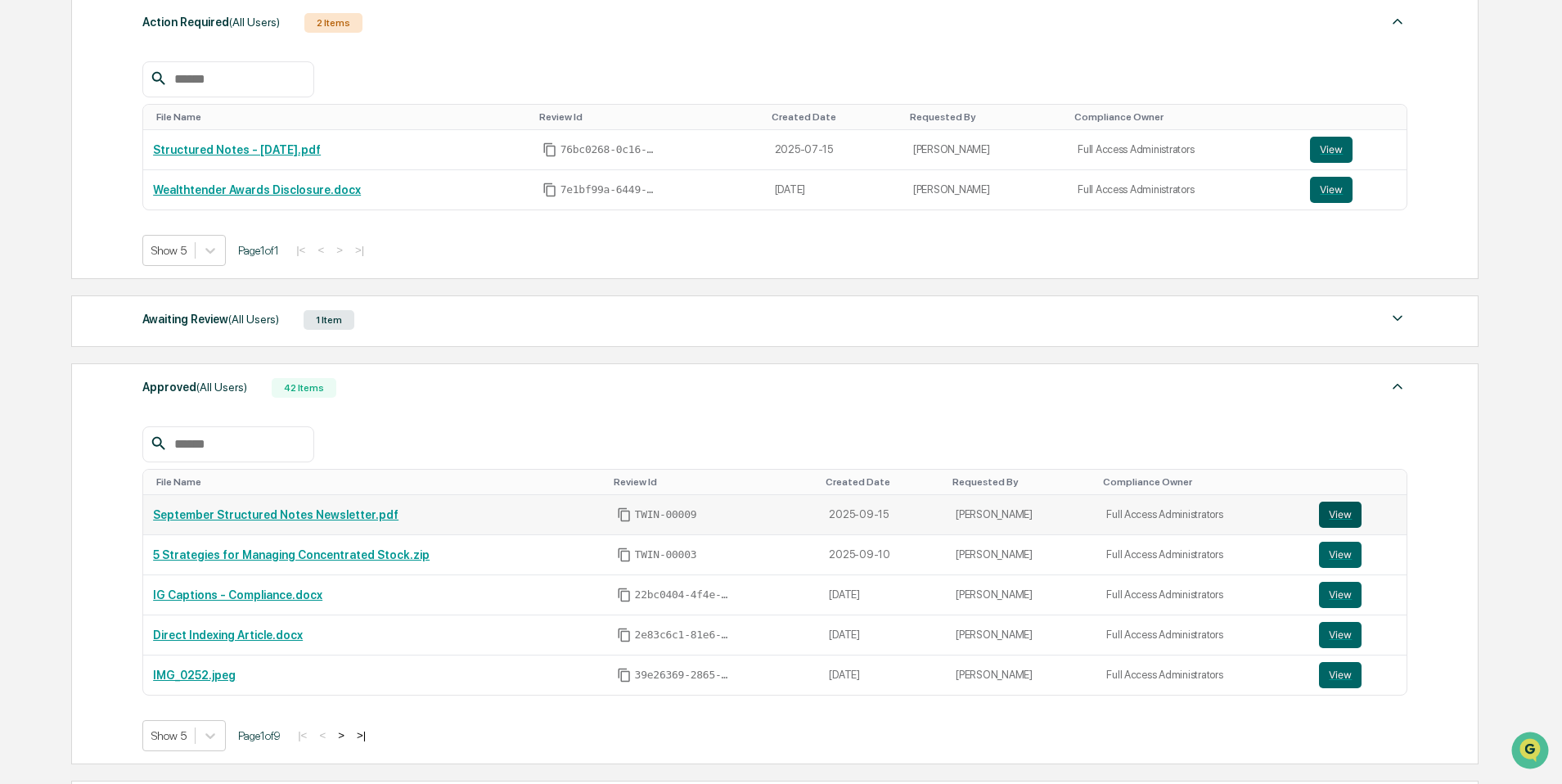
click at [1334, 519] on button "View" at bounding box center [1341, 514] width 43 height 26
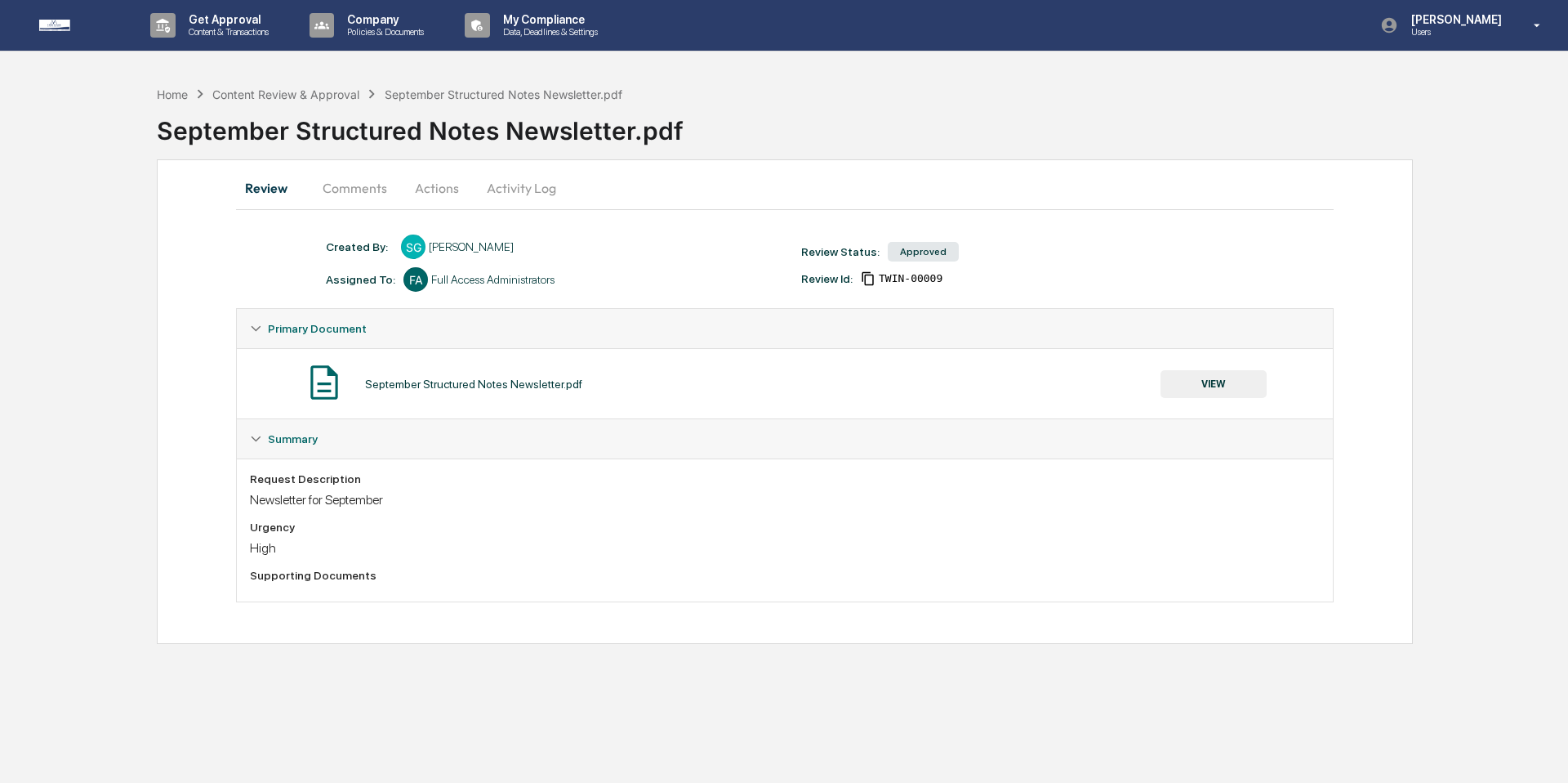
click at [370, 182] on button "Comments" at bounding box center [355, 188] width 91 height 39
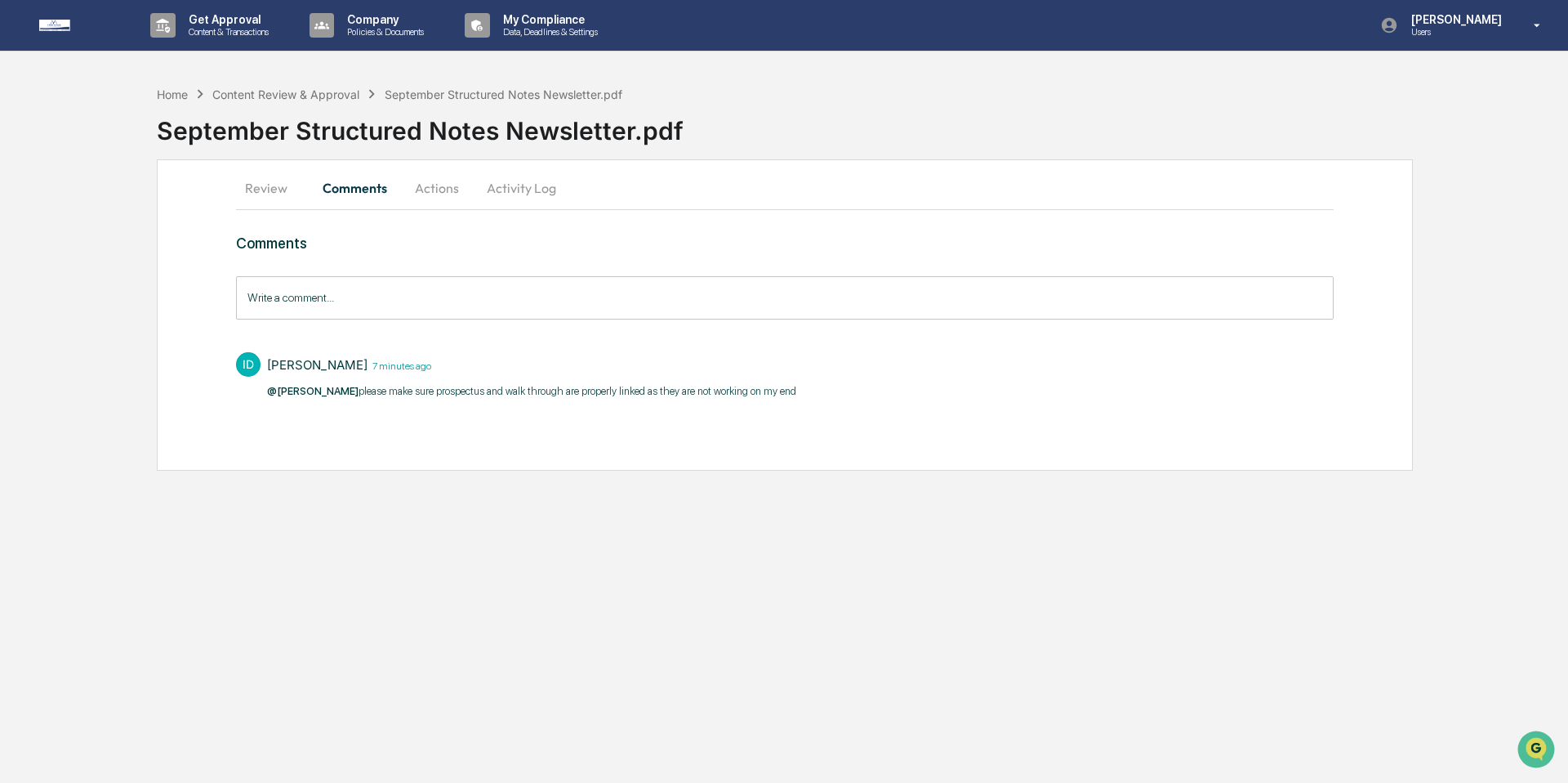
click at [419, 305] on input "Write a comment..." at bounding box center [785, 298] width 1098 height 44
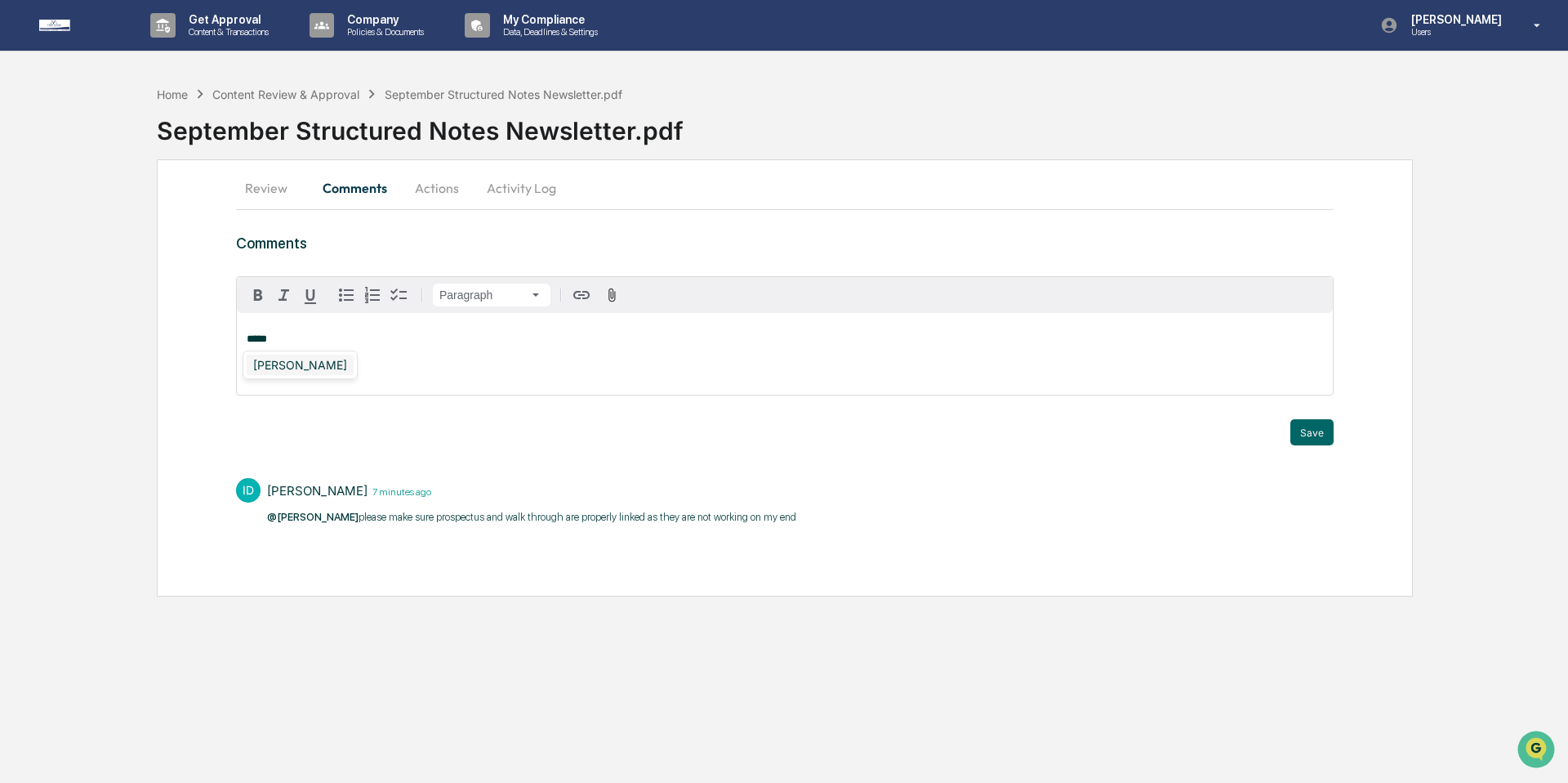
click at [298, 365] on div "[PERSON_NAME]" at bounding box center [300, 364] width 107 height 21
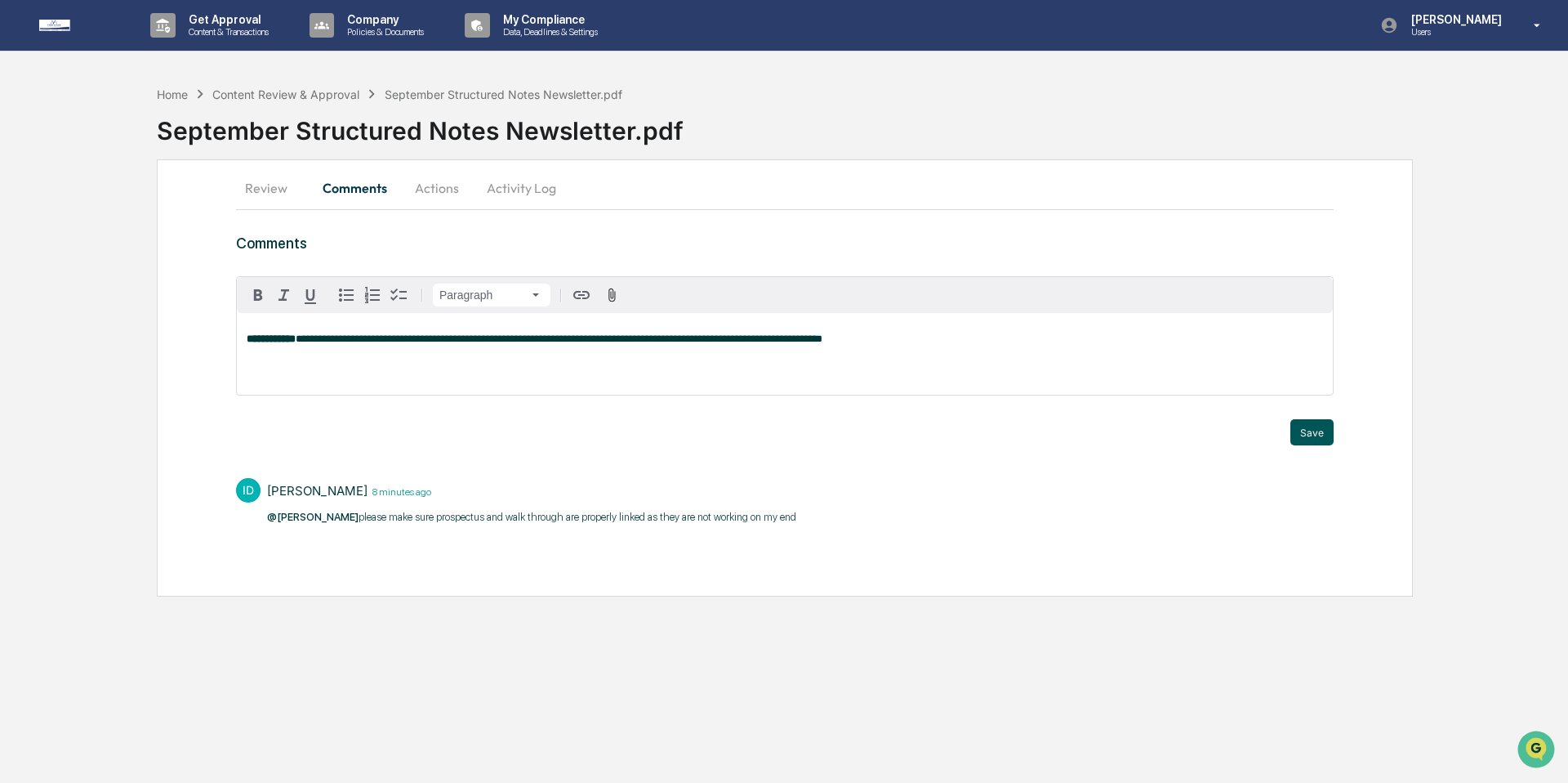
click at [1315, 429] on button "Save" at bounding box center [1313, 432] width 43 height 26
